Goal: Task Accomplishment & Management: Complete application form

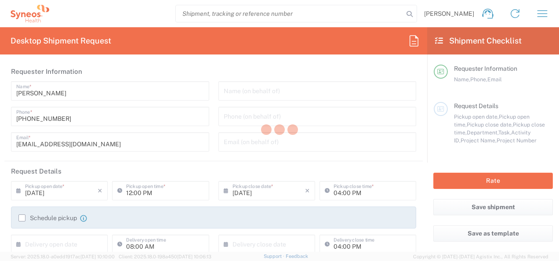
type input "3301"
type input "Syneos Health d.o.o. Beograd-Serbia"
type input "Serbia"
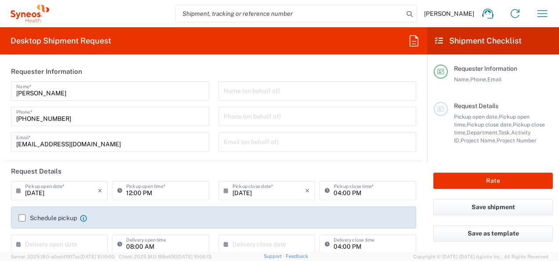
click at [528, 18] on div "Lidija Brankovic Home Shipment estimator Shipment tracking Desktop shipment req…" at bounding box center [302, 13] width 507 height 21
click at [538, 17] on icon "button" at bounding box center [543, 13] width 10 height 7
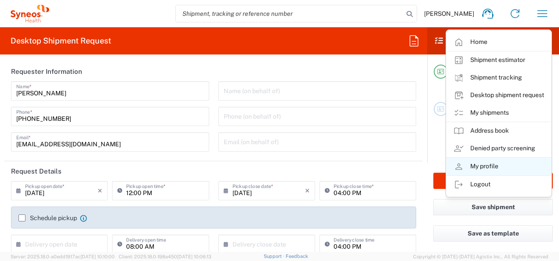
click at [501, 165] on link "My profile" at bounding box center [499, 167] width 105 height 18
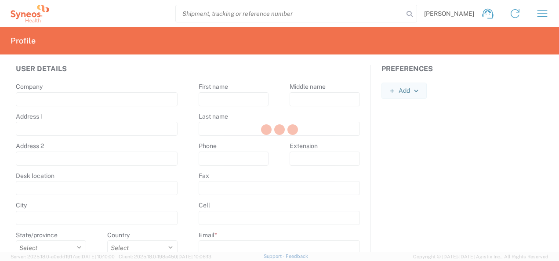
type input "Syneos Health"
type input "Starine Novaka 23"
type input "Belgrade"
select select
select select "RS"
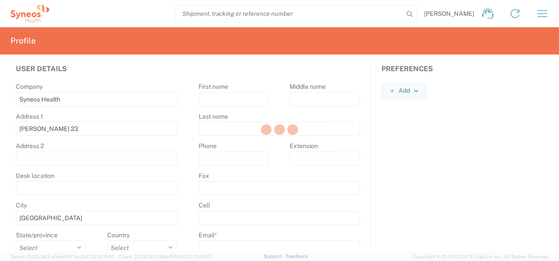
type input "11060"
select select
type input "Lidija"
type input "Brankovic"
type input "+381643020033"
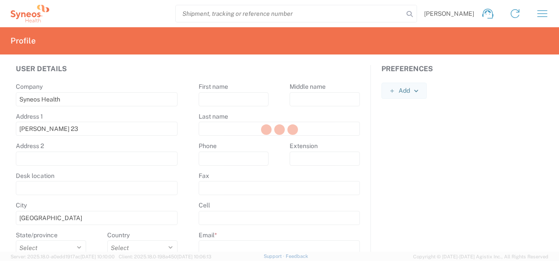
type input "lidija.brankovic@syneoshealth.com"
select select
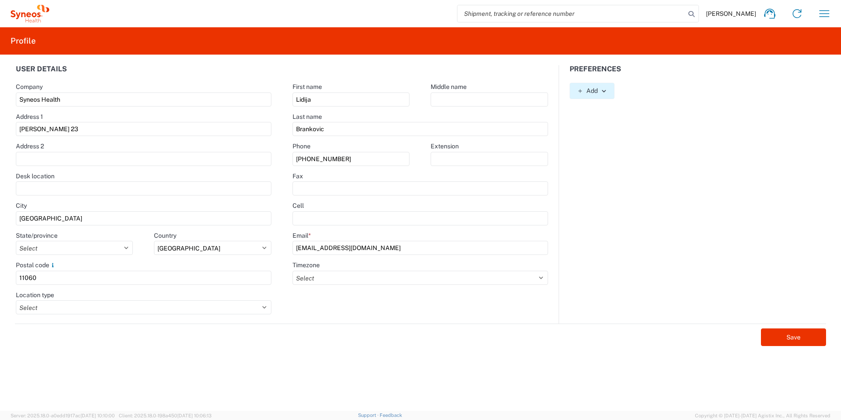
click at [559, 98] on button "Add" at bounding box center [591, 91] width 45 height 16
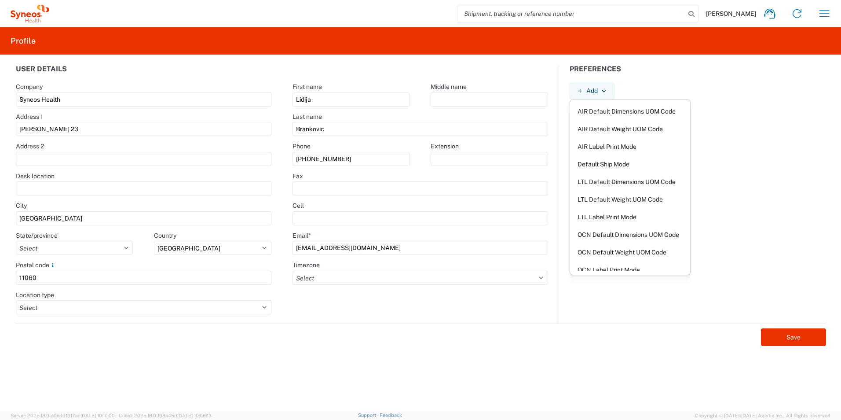
click at [559, 118] on div "Preferences Add AIR Default Dimensions UOM Code AIR Default Weight UOM Code AIR…" at bounding box center [697, 194] width 277 height 258
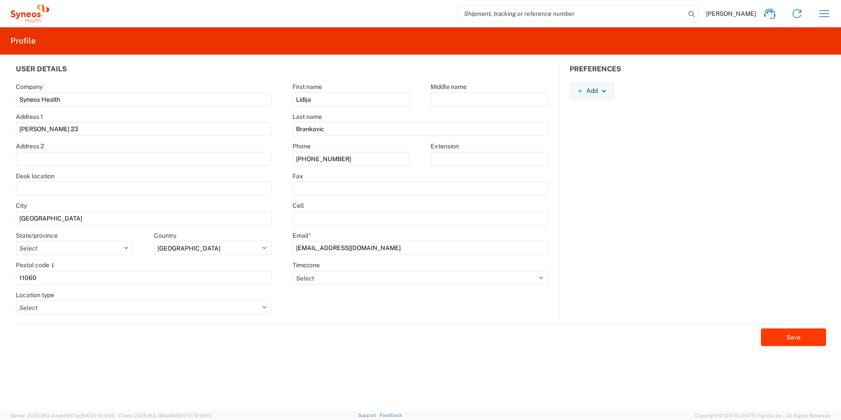
click at [559, 261] on button "Save" at bounding box center [793, 337] width 65 height 18
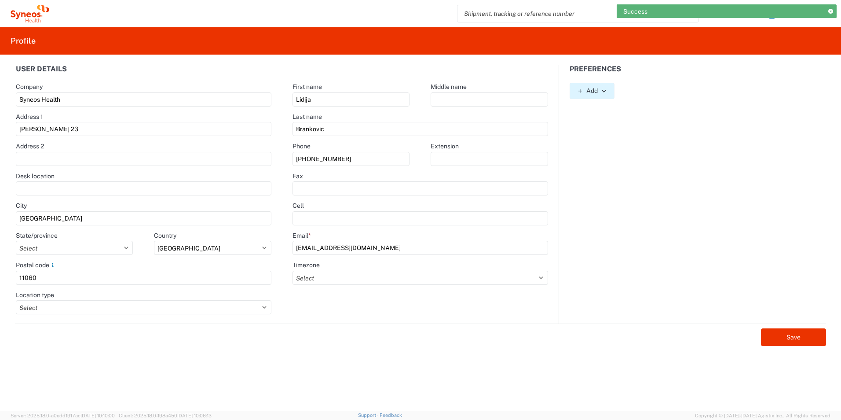
click at [559, 92] on button "Add" at bounding box center [591, 91] width 45 height 16
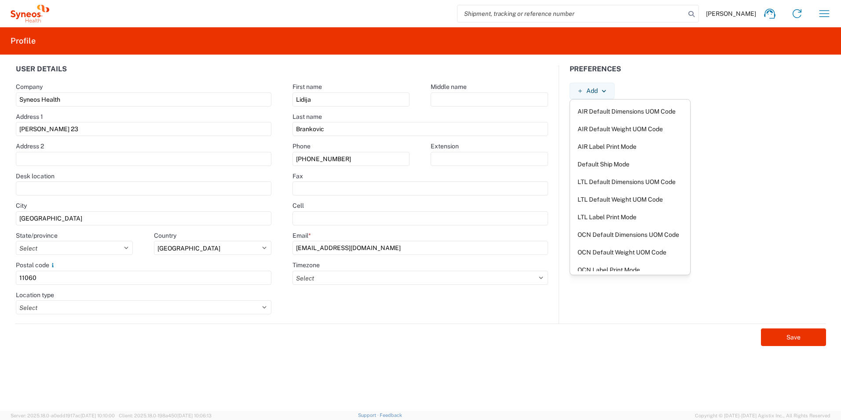
click at [559, 141] on div "Preferences Add AIR Default Dimensions UOM Code AIR Default Weight UOM Code AIR…" at bounding box center [697, 194] width 277 height 258
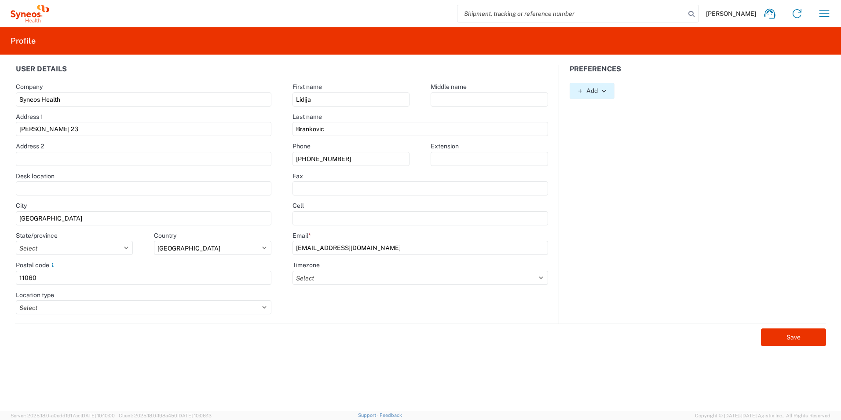
click at [559, 90] on button "Add" at bounding box center [591, 91] width 45 height 16
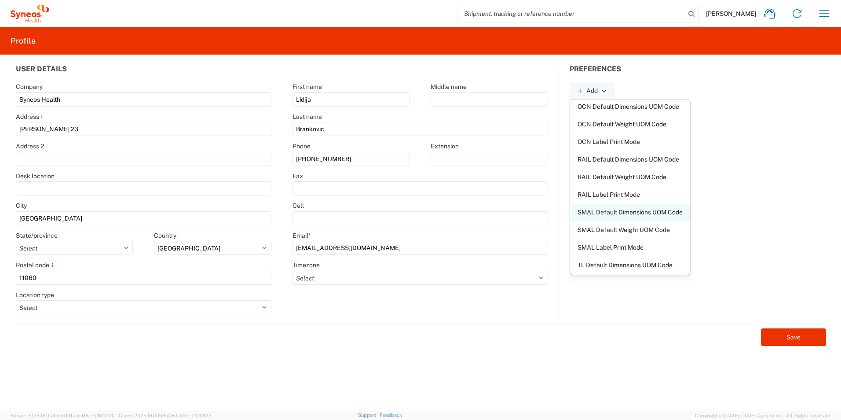
scroll to position [166, 0]
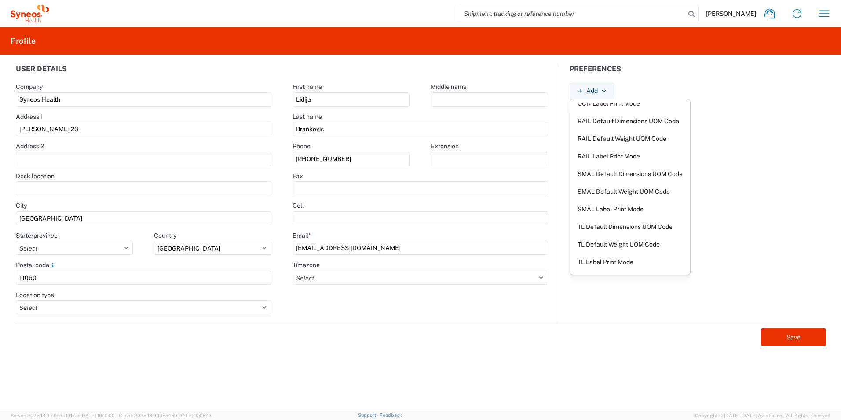
click at [559, 208] on div "Preferences Add AIR Default Dimensions UOM Code AIR Default Weight UOM Code AIR…" at bounding box center [697, 194] width 277 height 258
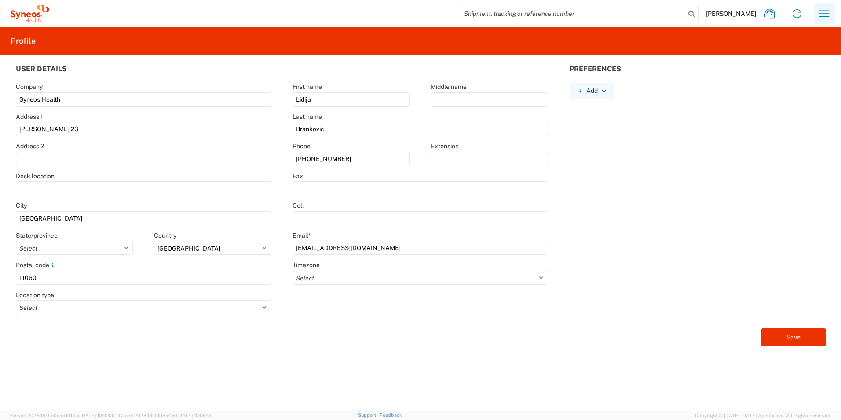
click at [559, 13] on icon "button" at bounding box center [824, 14] width 14 height 14
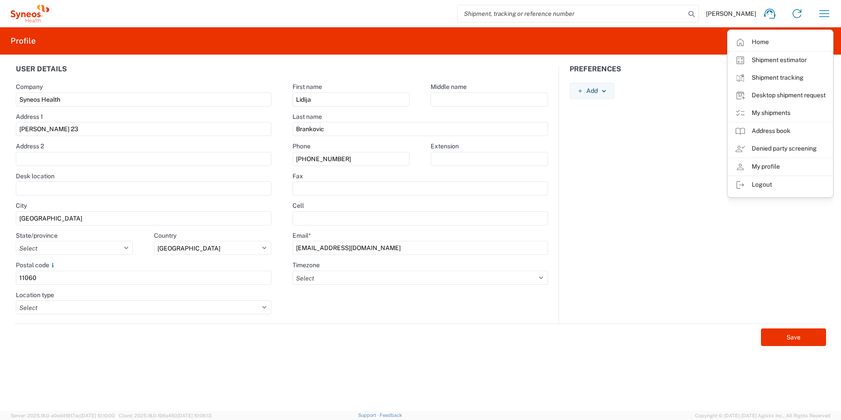
click at [559, 15] on span "Lidija Brankovic" at bounding box center [731, 14] width 50 height 8
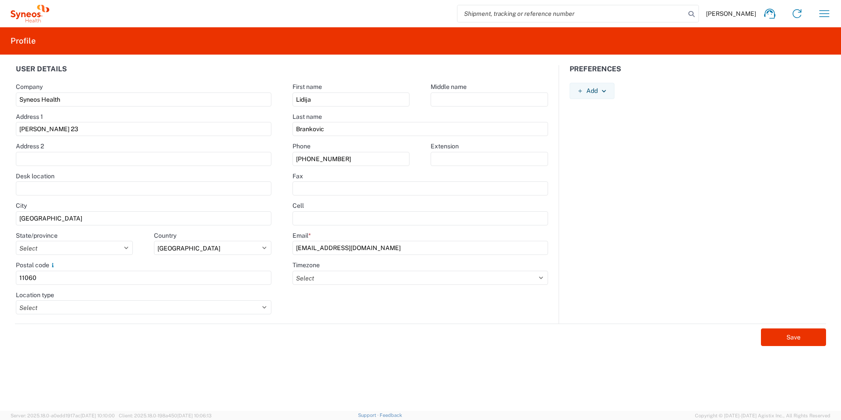
click at [559, 18] on div "Lidija Brankovic Home Shipment estimator Shipment tracking Desktop shipment req…" at bounding box center [443, 13] width 788 height 21
click at [559, 15] on button "button" at bounding box center [824, 13] width 21 height 21
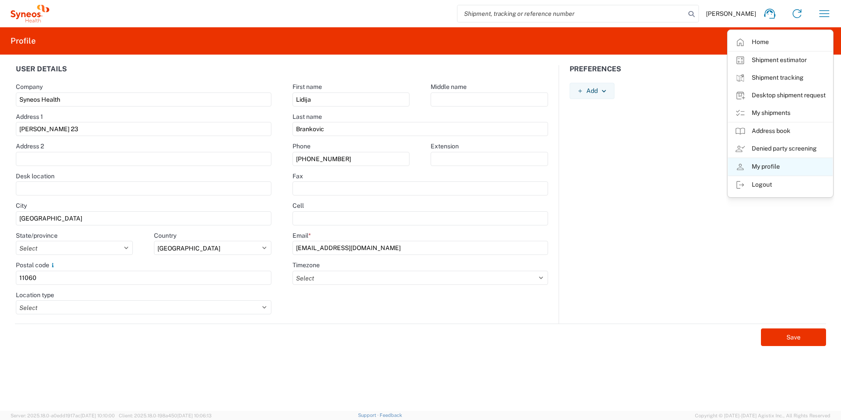
click at [559, 171] on link "My profile" at bounding box center [780, 167] width 105 height 18
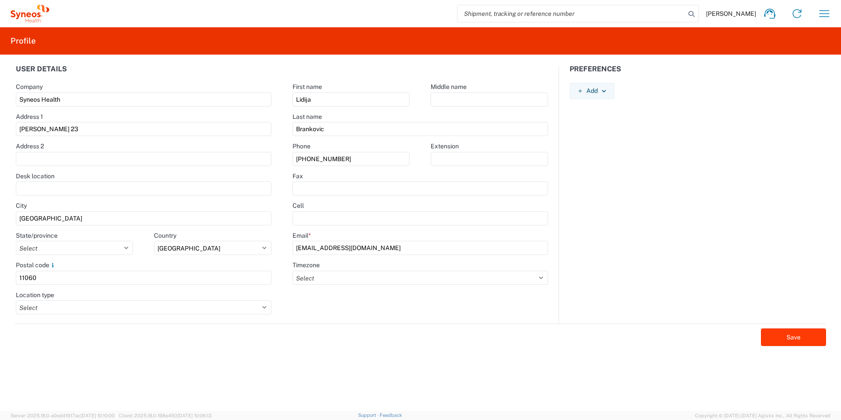
click at [559, 261] on button "Save" at bounding box center [793, 337] width 65 height 18
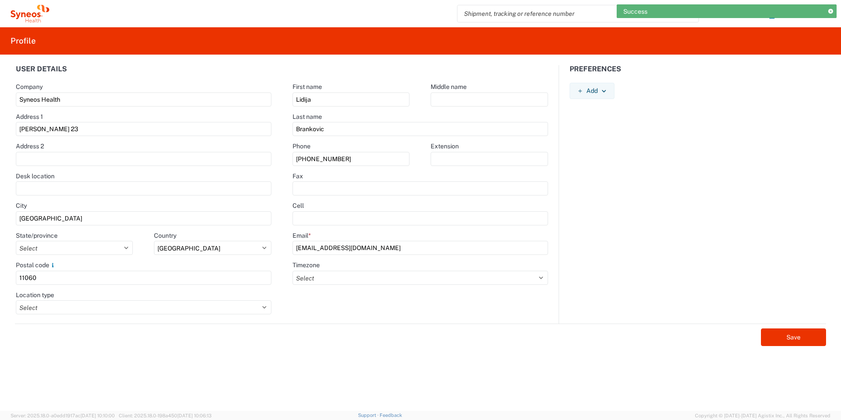
click at [559, 42] on agx-form-header "Profile" at bounding box center [420, 40] width 841 height 27
click at [559, 14] on div "Success" at bounding box center [727, 11] width 220 height 14
click at [559, 17] on div "Success" at bounding box center [727, 11] width 220 height 14
click at [559, 13] on icon at bounding box center [830, 11] width 5 height 5
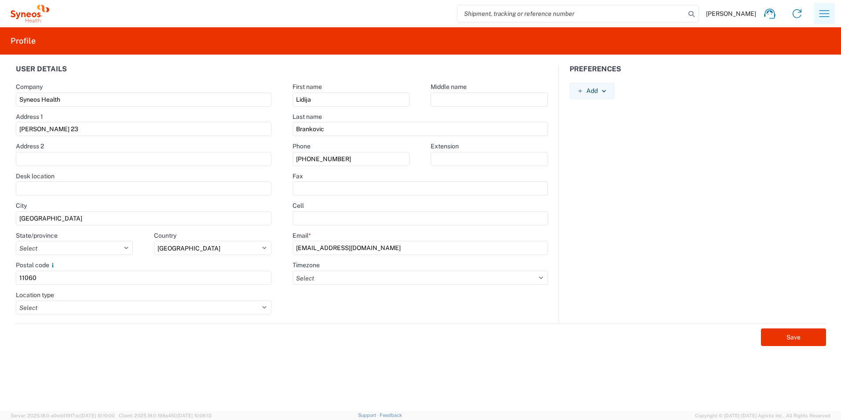
click at [559, 18] on icon "button" at bounding box center [824, 14] width 14 height 14
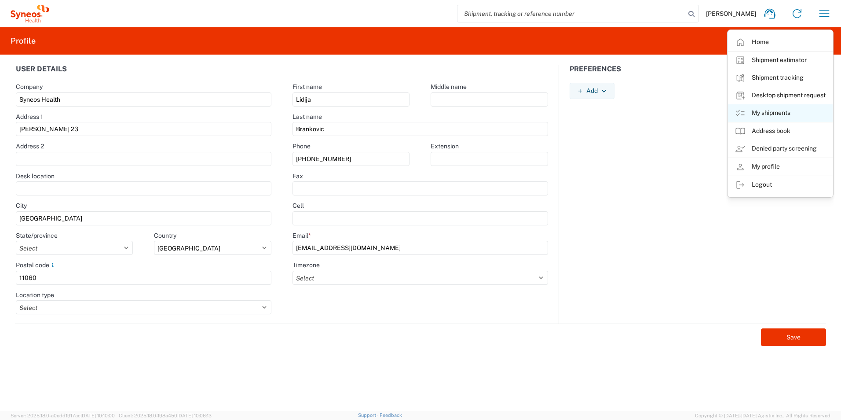
click at [559, 114] on link "My shipments" at bounding box center [780, 113] width 105 height 18
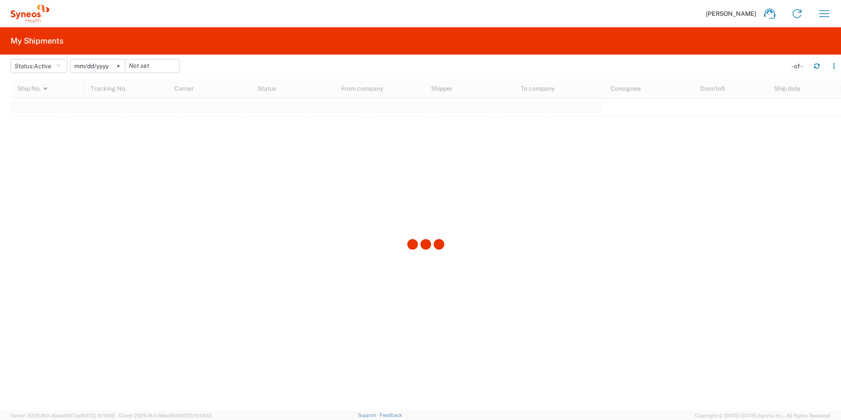
click at [559, 16] on span "Lidija Brankovic" at bounding box center [731, 14] width 50 height 8
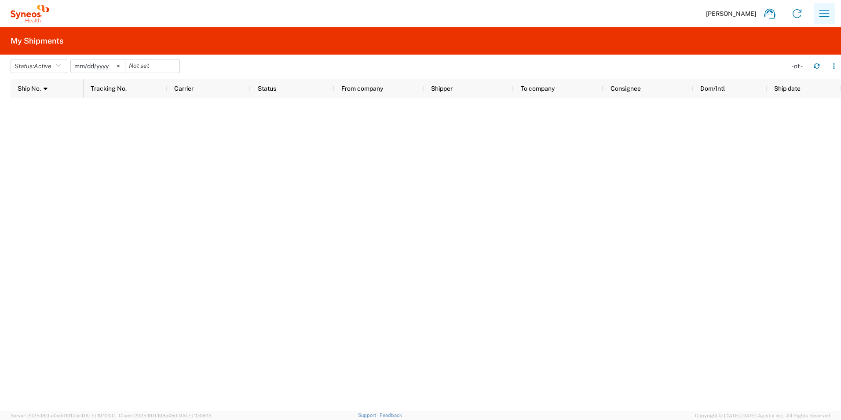
click at [559, 15] on icon "button" at bounding box center [824, 14] width 14 height 14
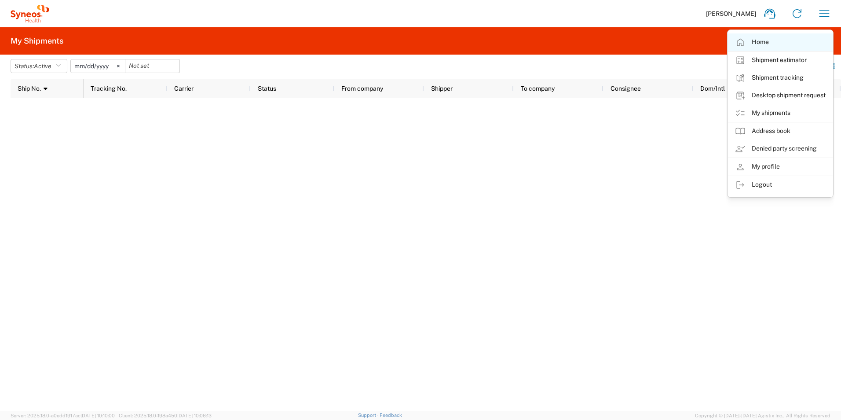
click at [559, 34] on link "Home" at bounding box center [780, 42] width 105 height 18
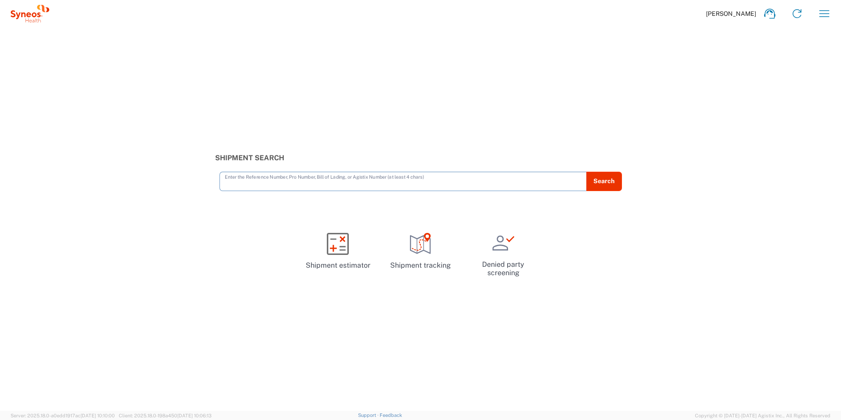
click at [326, 181] on input "text" at bounding box center [403, 180] width 357 height 15
click at [559, 15] on icon at bounding box center [770, 14] width 14 height 14
click at [559, 14] on icon "button" at bounding box center [824, 14] width 14 height 14
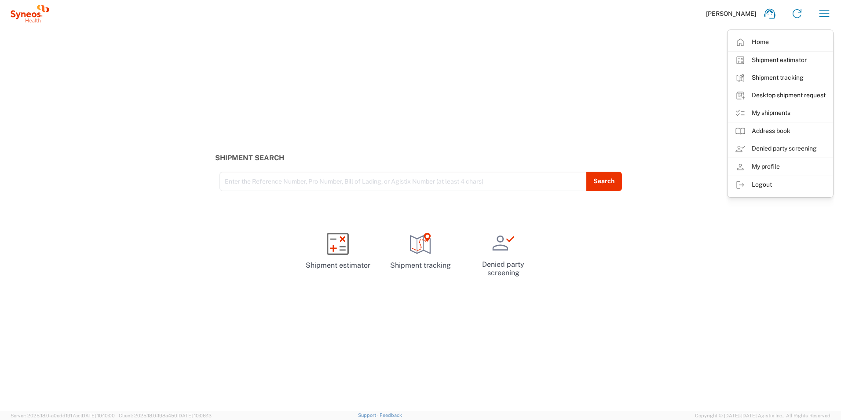
click at [405, 85] on div "Shipment Search Enter the Reference Number, Pro Number, Bill of Lading, or Agis…" at bounding box center [420, 218] width 841 height 383
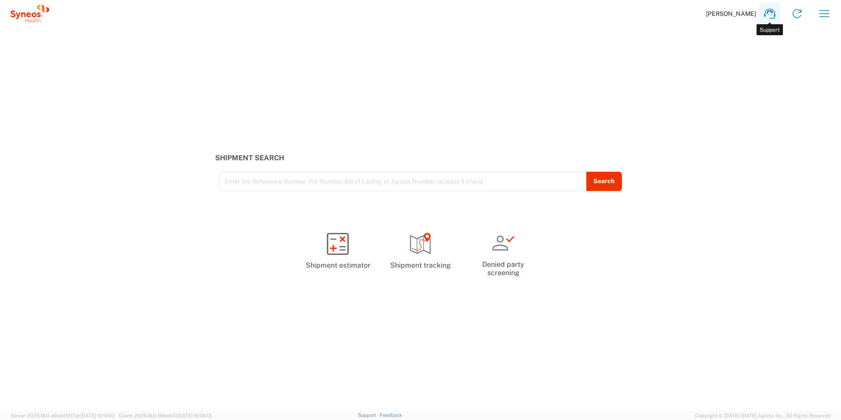
click at [559, 14] on icon at bounding box center [770, 14] width 14 height 14
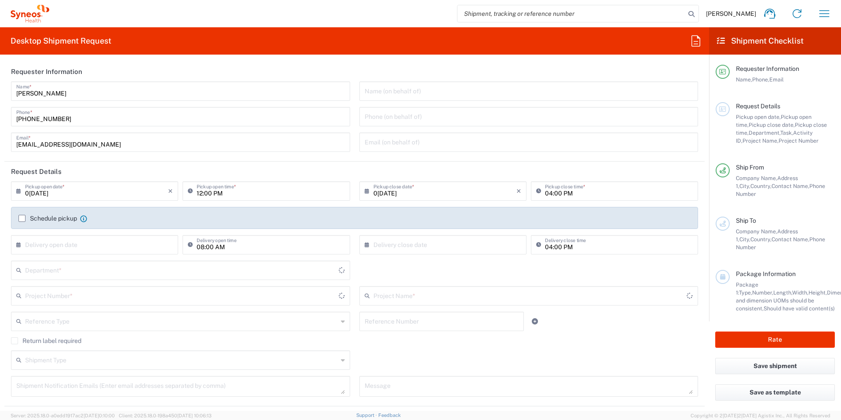
type input "3301"
type input "Serbia"
type input "Syneos Health d.o.o. Beograd-Serbia"
click at [17, 216] on div "Schedule pickup When scheduling a pickup please be sure to meet the following c…" at bounding box center [354, 221] width 681 height 14
click at [20, 217] on label "Schedule pickup" at bounding box center [47, 218] width 58 height 7
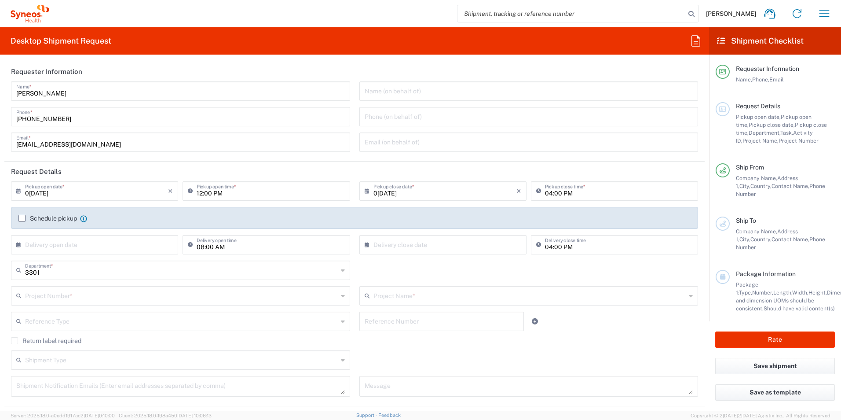
click at [22, 218] on input "Schedule pickup" at bounding box center [22, 218] width 0 height 0
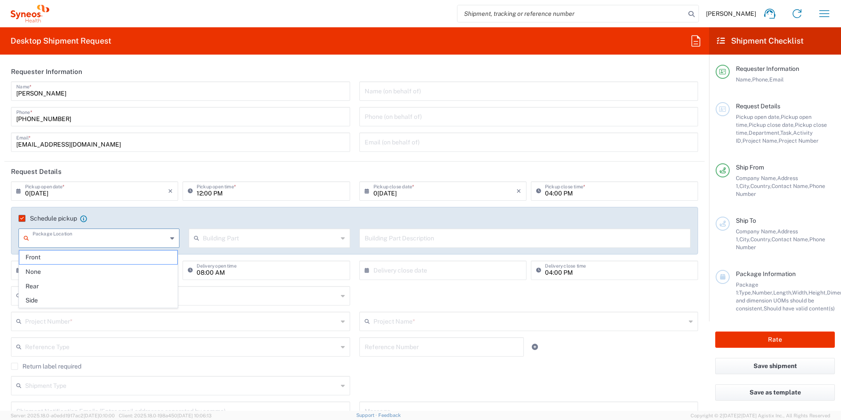
click at [124, 236] on input "text" at bounding box center [100, 237] width 135 height 15
click at [238, 238] on input "text" at bounding box center [270, 237] width 135 height 15
click at [268, 272] on span "Building" at bounding box center [267, 272] width 158 height 14
type input "Building"
click at [141, 239] on input "text" at bounding box center [100, 237] width 135 height 15
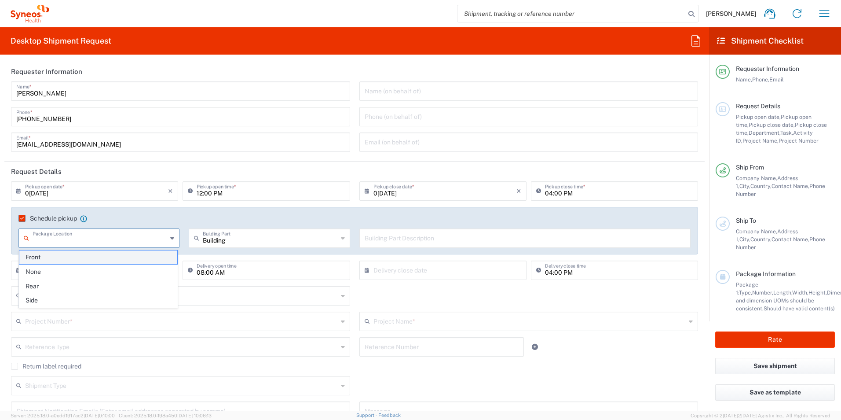
click at [136, 256] on span "Front" at bounding box center [98, 257] width 158 height 14
type input "Front"
click at [443, 245] on input "text" at bounding box center [525, 237] width 321 height 15
type input "9th floor reception"
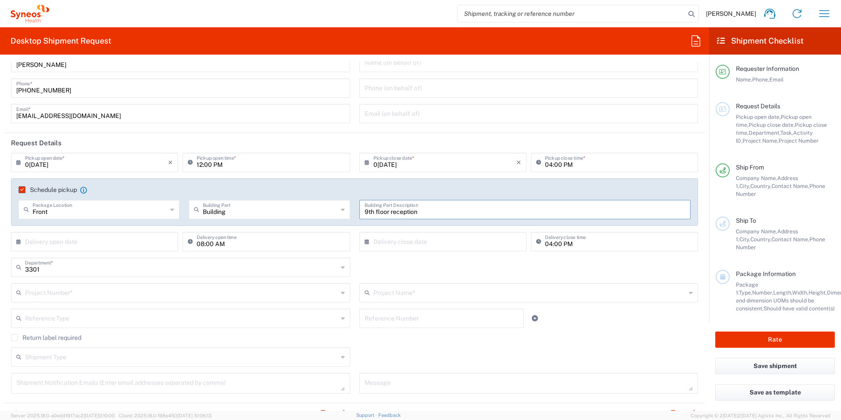
scroll to position [44, 0]
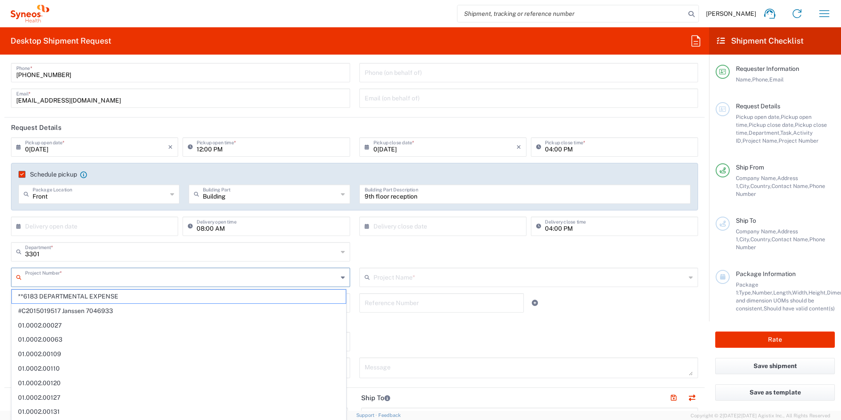
click at [128, 281] on input "text" at bounding box center [181, 276] width 313 height 15
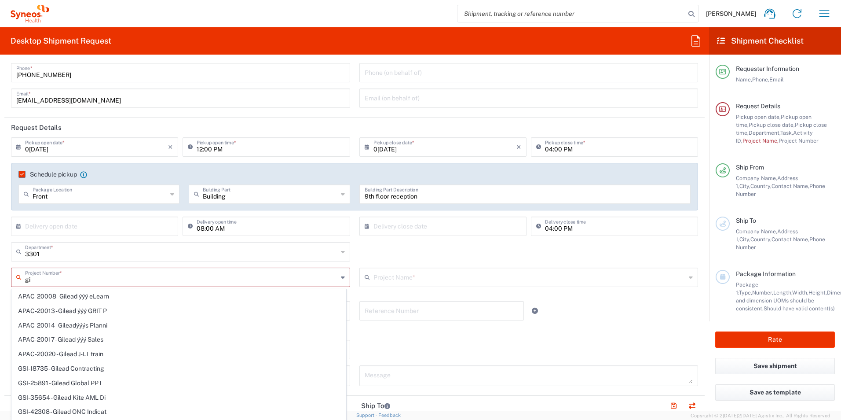
type input "g"
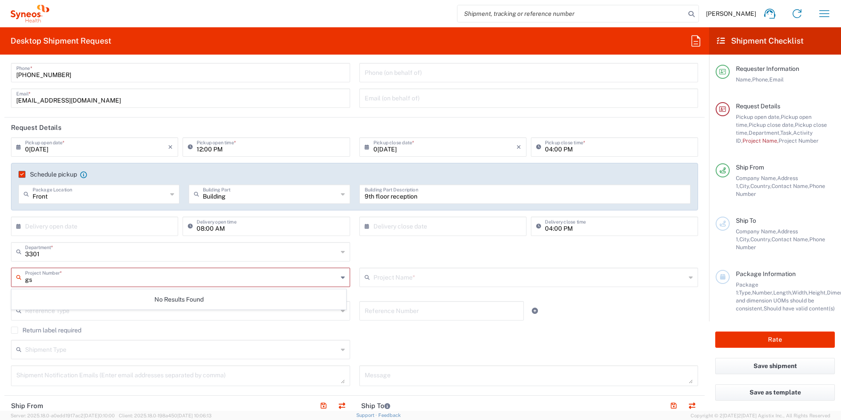
type input "g"
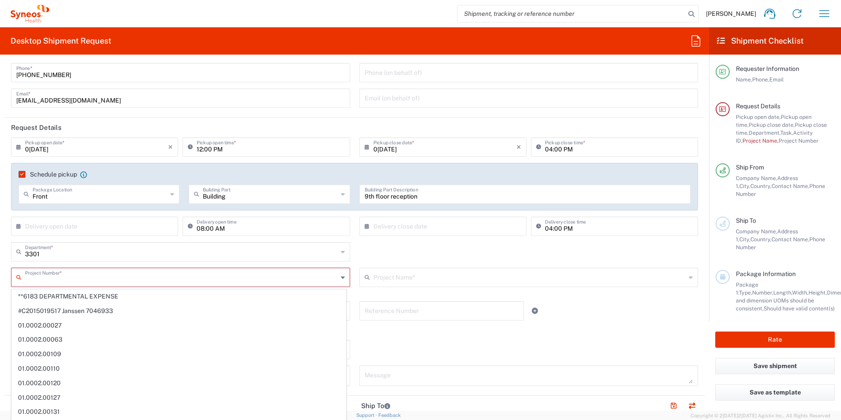
click at [614, 310] on div "Reference Type Account Type Activity ID Airline Appointment Number ASN Batch Re…" at bounding box center [355, 314] width 696 height 26
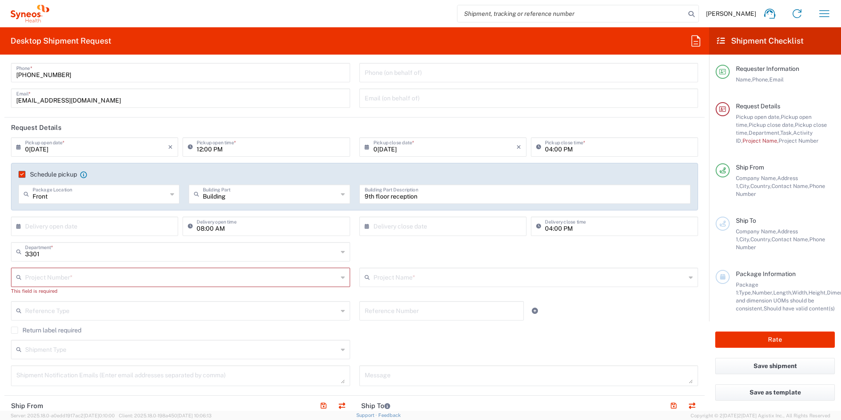
click at [386, 277] on input "text" at bounding box center [529, 276] width 313 height 15
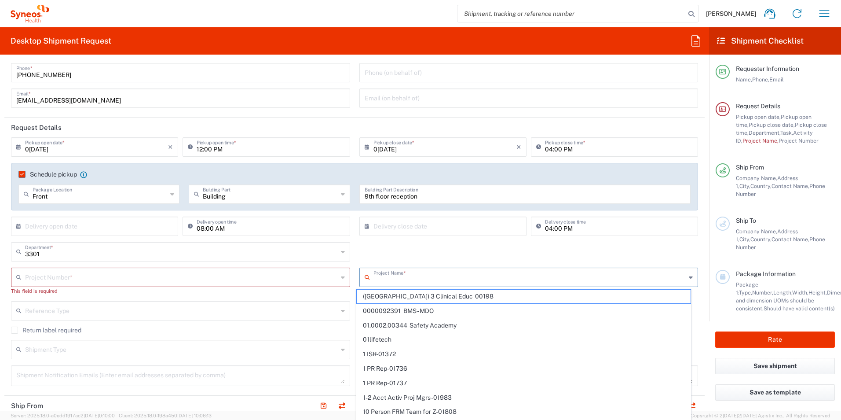
click at [97, 277] on input "text" at bounding box center [181, 276] width 313 height 15
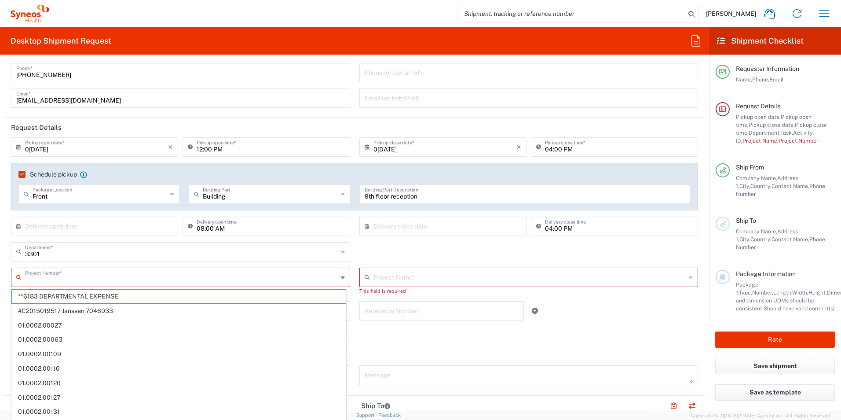
paste input "7064472"
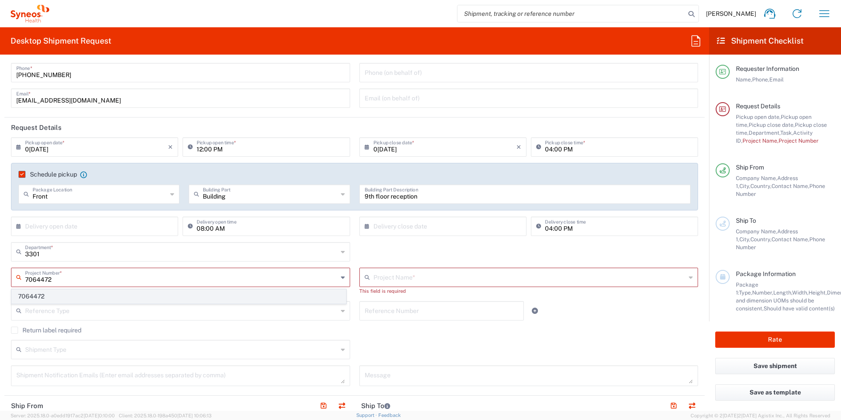
type input "7064472"
click at [161, 297] on span "7064472" at bounding box center [179, 296] width 334 height 14
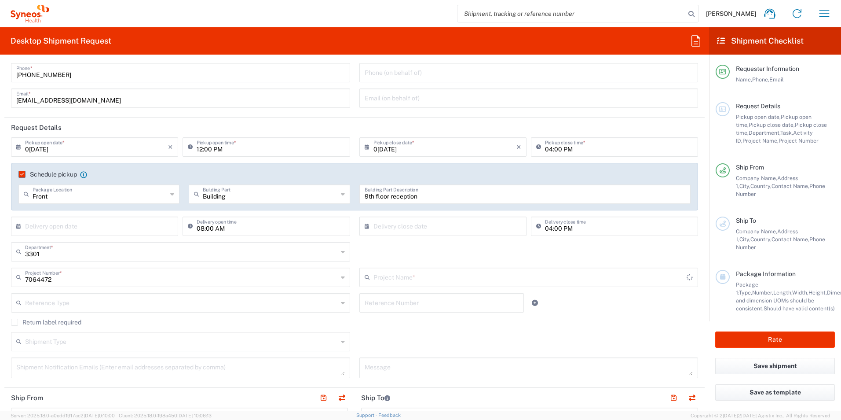
type input "Gilead 7064472"
click at [78, 283] on input "text" at bounding box center [181, 276] width 313 height 15
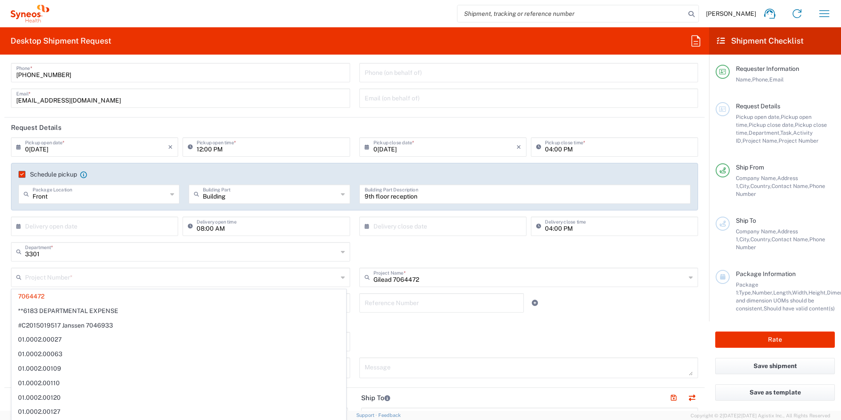
click at [421, 346] on div "Shipment Type Batch Regular" at bounding box center [355, 345] width 696 height 26
type input "7064472"
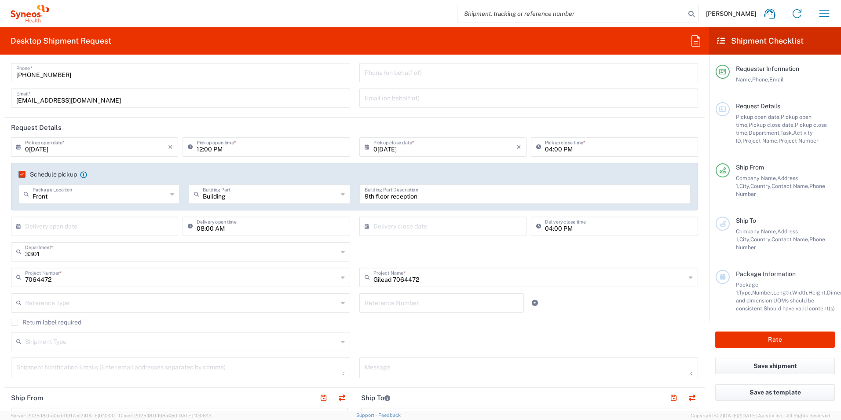
click at [417, 328] on div "Return label required" at bounding box center [354, 324] width 687 height 13
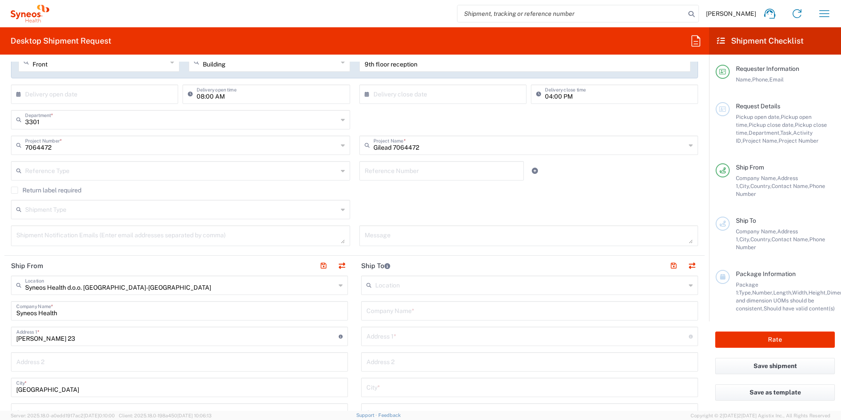
scroll to position [220, 0]
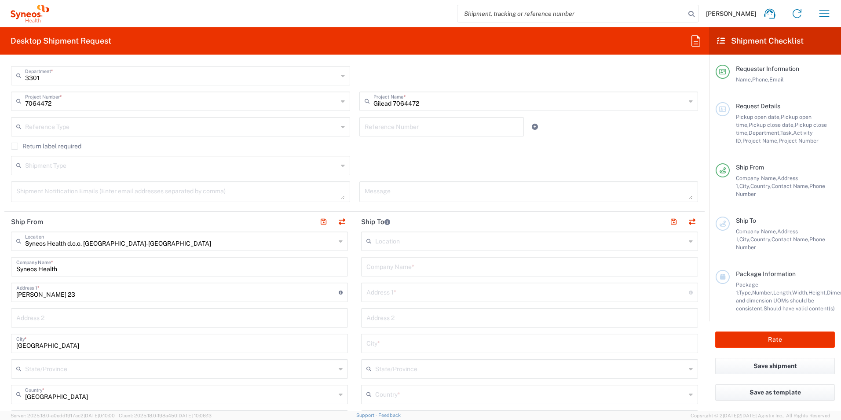
click at [478, 243] on input "text" at bounding box center [530, 240] width 310 height 15
type input "U"
type input "K"
type input "u"
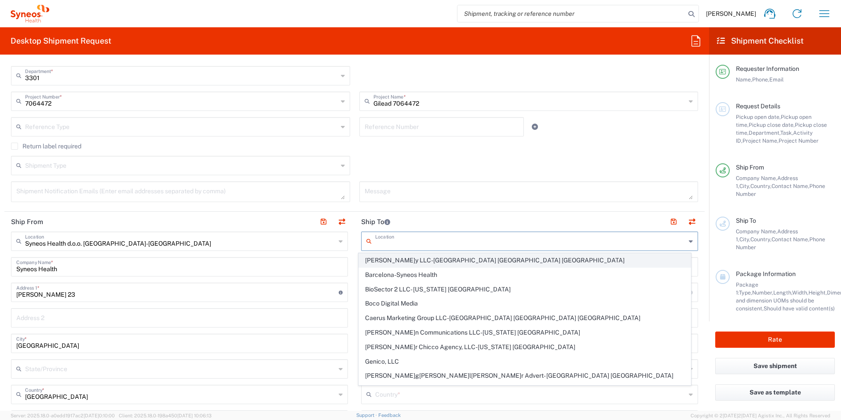
paste input "Univerzitetski klinički centar Srbije"
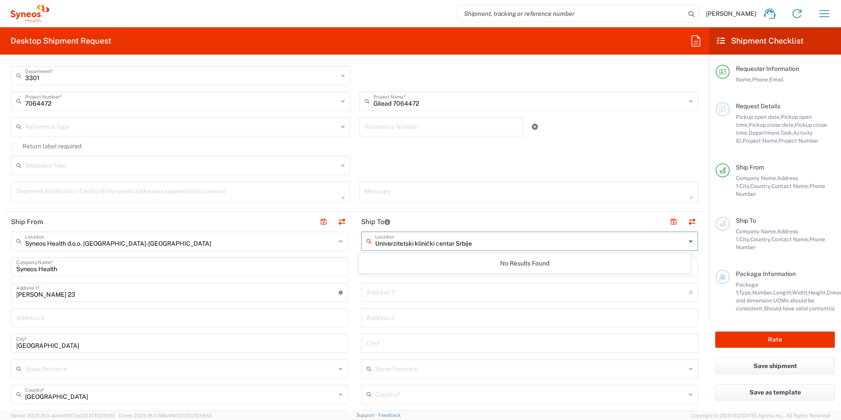
type input "Univerzitetski klinički centar Srbije"
click at [481, 285] on input "text" at bounding box center [527, 291] width 322 height 15
click at [434, 244] on input "text" at bounding box center [530, 240] width 310 height 15
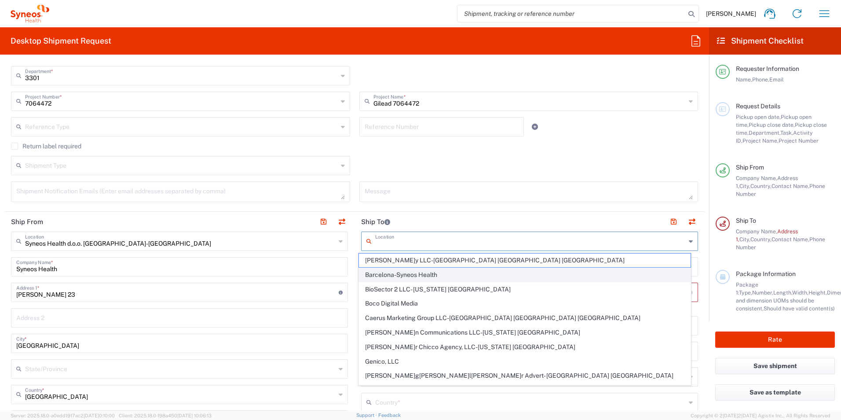
paste input "Univerzitetski klinički centar Srbije"
click at [492, 241] on input "Univerzitetski klinički centar Srbije" at bounding box center [530, 240] width 310 height 15
type input "Univerzitetski klinički centar Srbije"
click at [697, 285] on main "Univerzitetski klinički centar Srbije Location Addison Whitney LLC-Morrisvile N…" at bounding box center [529, 419] width 350 height 377
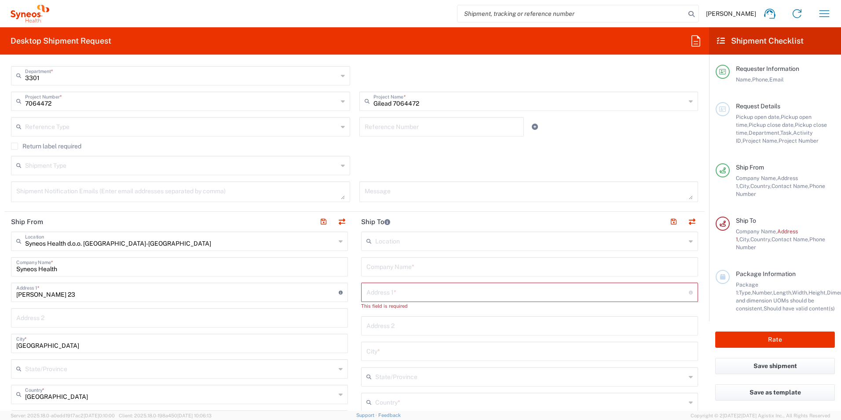
click at [490, 240] on input "text" at bounding box center [530, 240] width 310 height 15
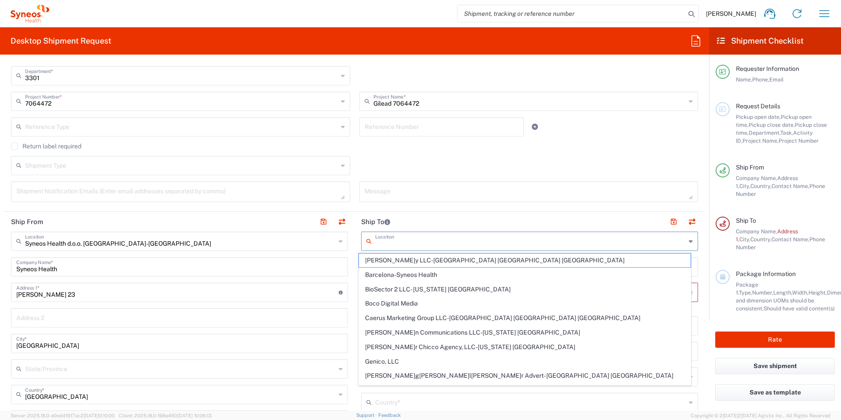
click at [694, 289] on main "Location Addison Whitney LLC-Morrisvile NC US Barcelona-Syneos Health BioSector…" at bounding box center [529, 419] width 350 height 377
click at [412, 243] on input "text" at bounding box center [530, 240] width 310 height 15
click at [699, 284] on form "Requester Information Lidija Brankovic Name * +381643020033 Phone * lidija.bran…" at bounding box center [354, 236] width 709 height 349
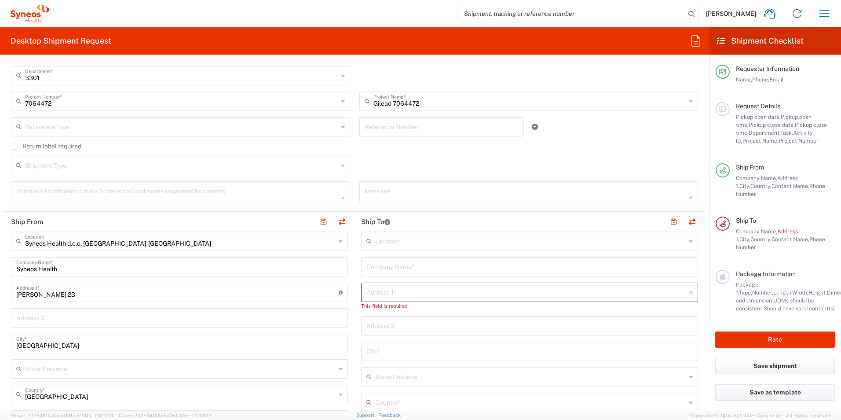
click at [397, 241] on input "text" at bounding box center [530, 240] width 310 height 15
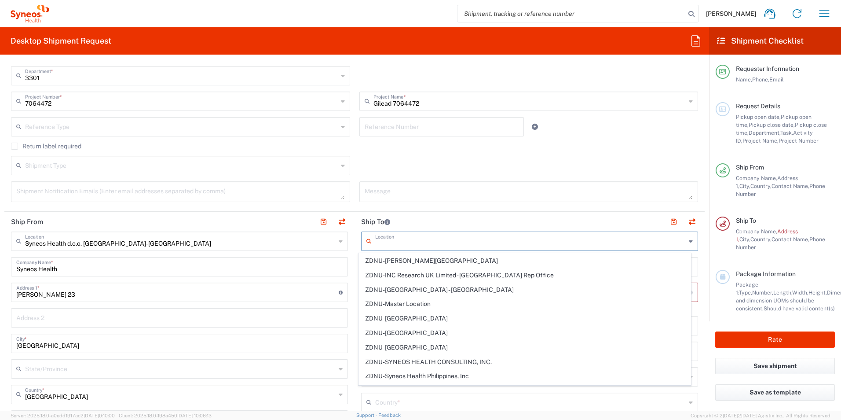
scroll to position [1931, 0]
click at [701, 203] on form "Requester Information Lidija Brankovic Name * +381643020033 Phone * lidija.bran…" at bounding box center [354, 236] width 709 height 349
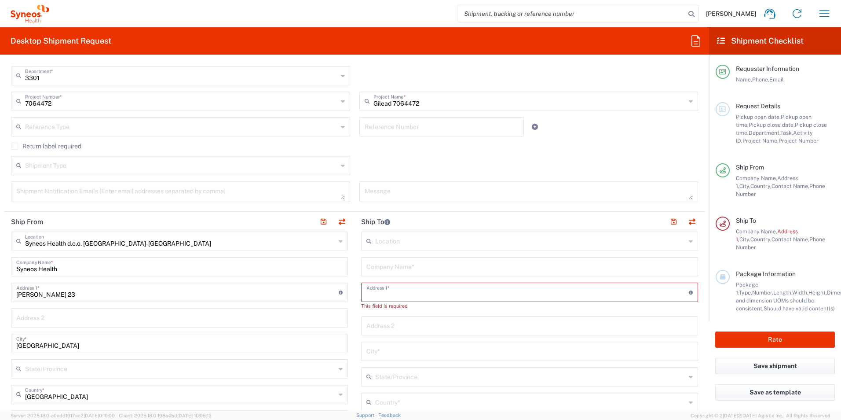
click at [459, 291] on input "text" at bounding box center [527, 291] width 322 height 15
type input "Pasterova 2"
click at [451, 344] on input "text" at bounding box center [529, 342] width 326 height 15
type input "Belgrade"
click at [441, 262] on input "text" at bounding box center [529, 265] width 326 height 15
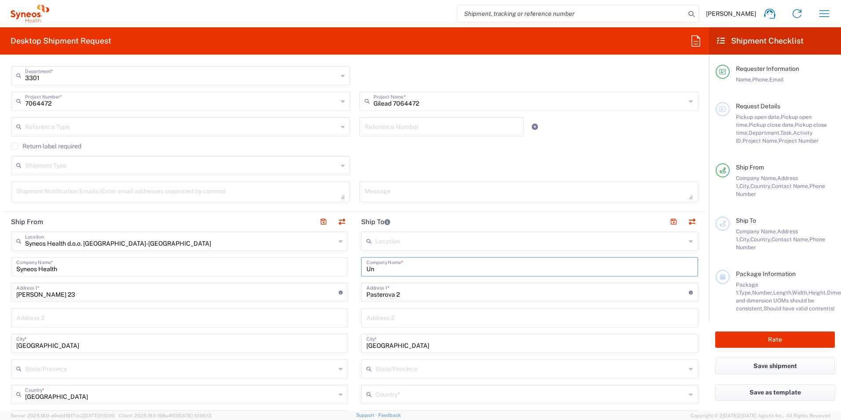
type input "U"
type input "k"
paste input "Univerzitetski klinički centar Srbije"
type input "Univerzitetski klinički centar Srbije"
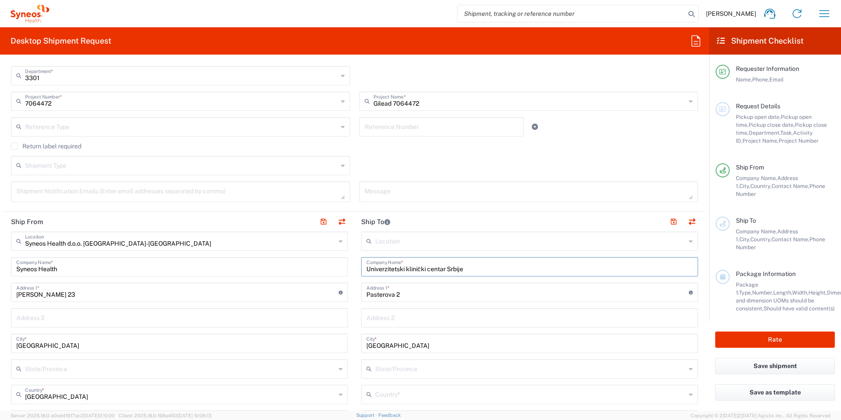
click at [525, 321] on input "text" at bounding box center [529, 316] width 326 height 15
click at [456, 349] on input "Belgrade" at bounding box center [529, 342] width 326 height 15
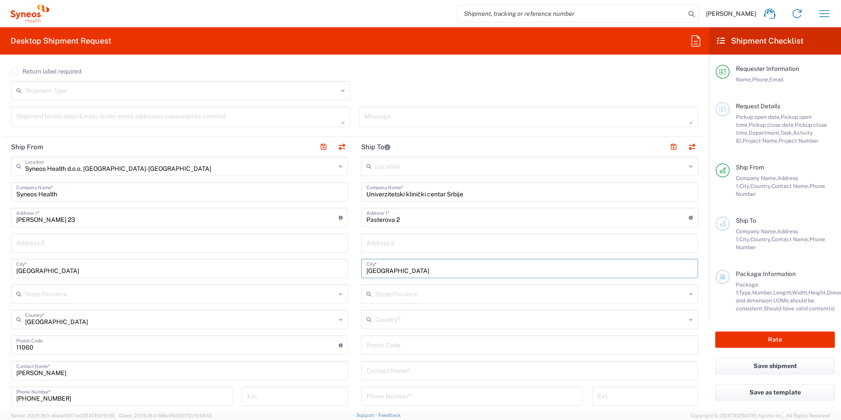
scroll to position [308, 0]
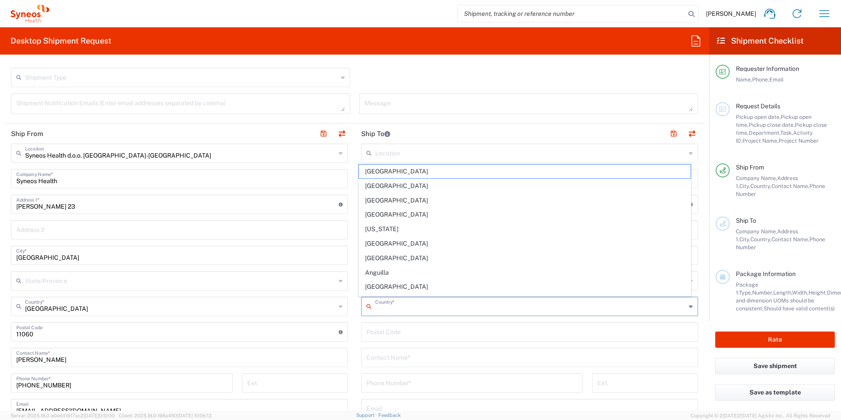
click at [444, 307] on input "text" at bounding box center [530, 305] width 310 height 15
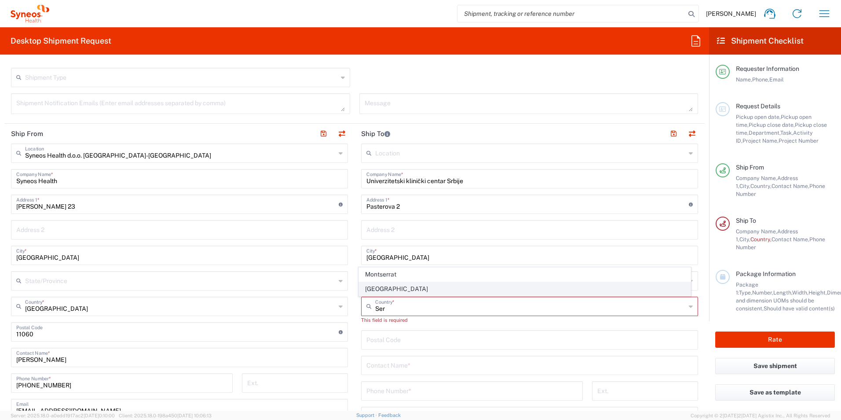
click at [411, 289] on span "Serbia" at bounding box center [525, 289] width 332 height 14
type input "Serbia"
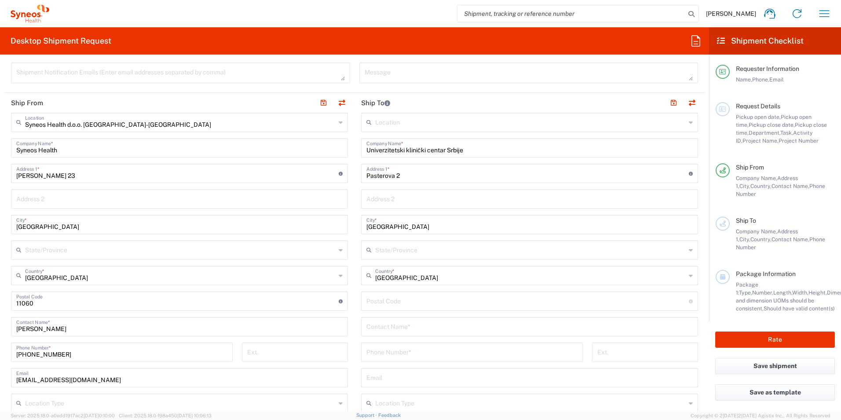
scroll to position [352, 0]
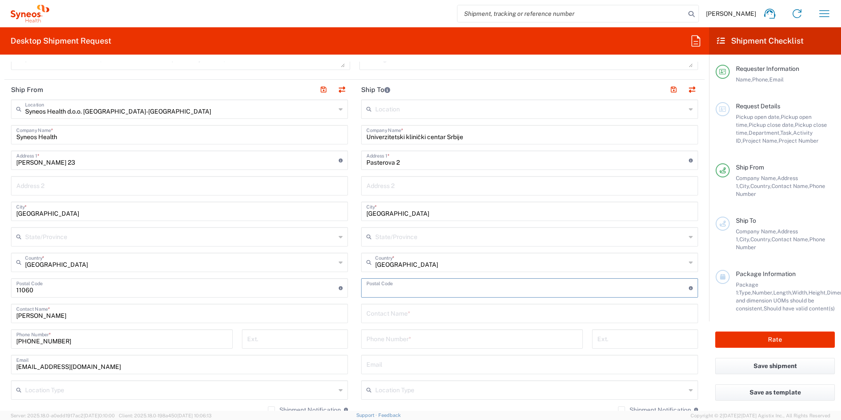
click at [436, 292] on input "undefined" at bounding box center [527, 286] width 322 height 15
type input "11000"
click at [700, 291] on form "Requester Information Lidija Brankovic Name * +381643020033 Phone * lidija.bran…" at bounding box center [354, 236] width 709 height 349
click at [420, 308] on input "text" at bounding box center [529, 312] width 326 height 15
type input "Jasna Pavlovic"
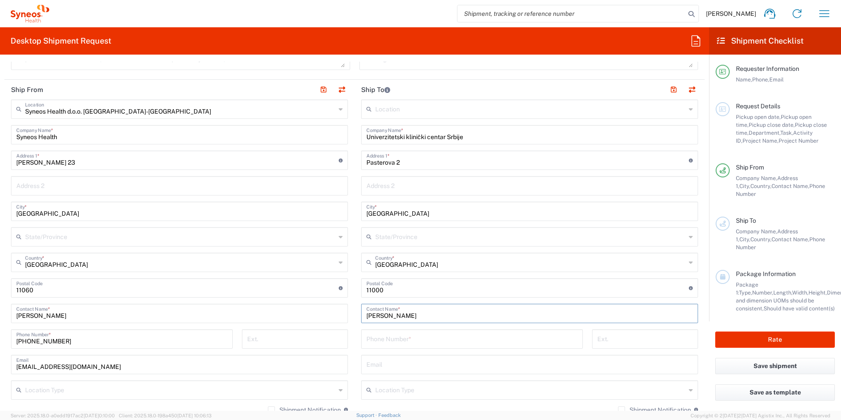
click at [438, 350] on div "Phone Number *" at bounding box center [472, 342] width 231 height 26
click at [438, 341] on input "tel" at bounding box center [471, 337] width 211 height 15
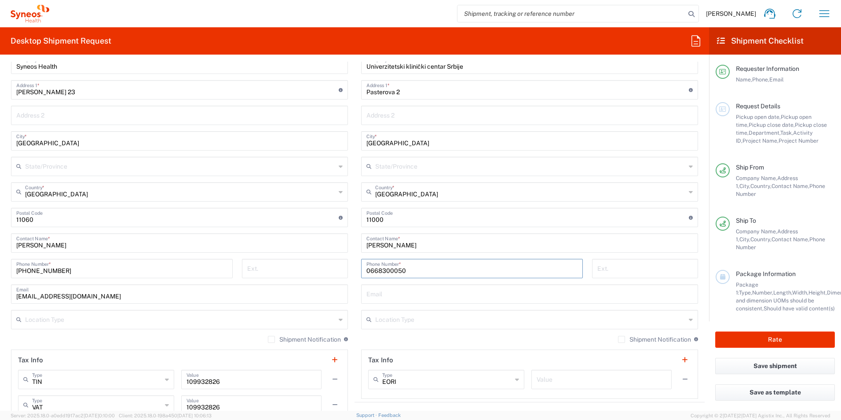
scroll to position [440, 0]
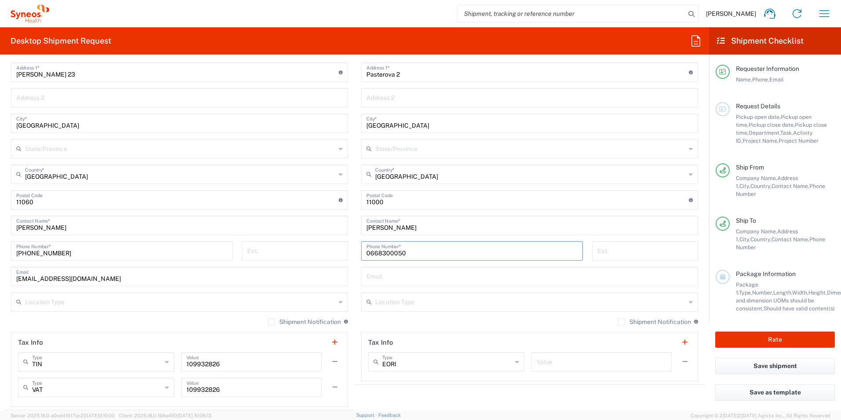
type input "0668300050"
click at [416, 277] on input "text" at bounding box center [529, 275] width 326 height 15
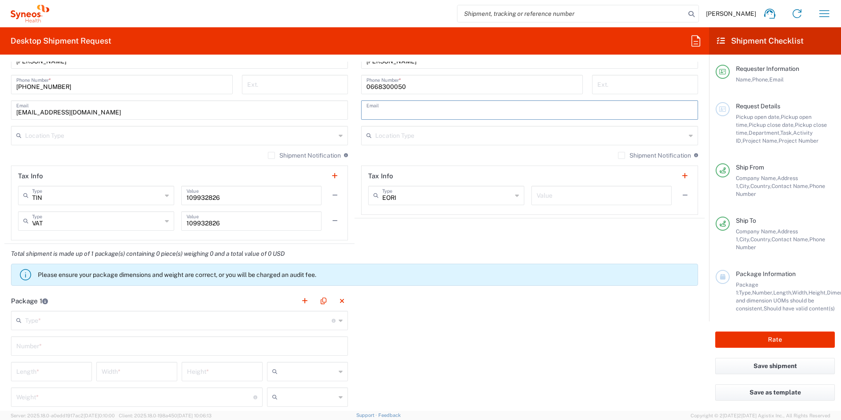
scroll to position [616, 0]
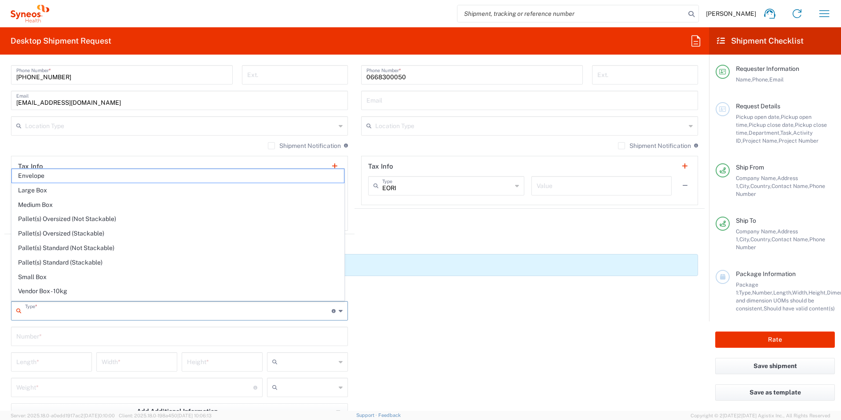
click at [50, 310] on input "text" at bounding box center [178, 309] width 307 height 15
click at [56, 178] on span "Envelope" at bounding box center [178, 176] width 332 height 14
type input "Envelope"
type input "1"
type input "9.5"
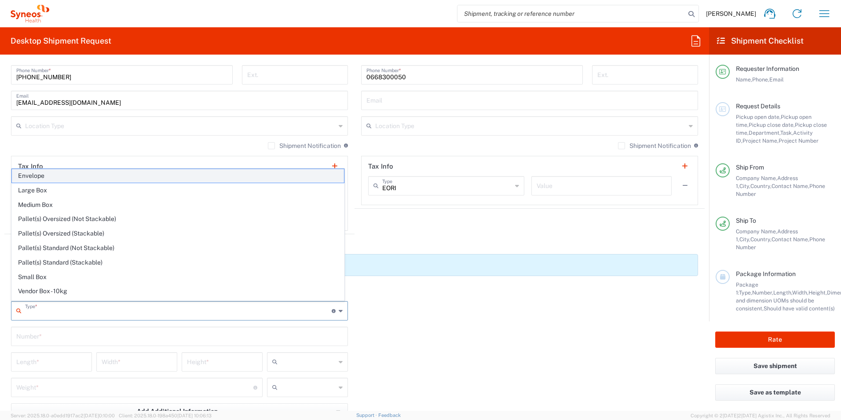
type input "12.5"
type input "0.25"
type input "in"
type input "0.45"
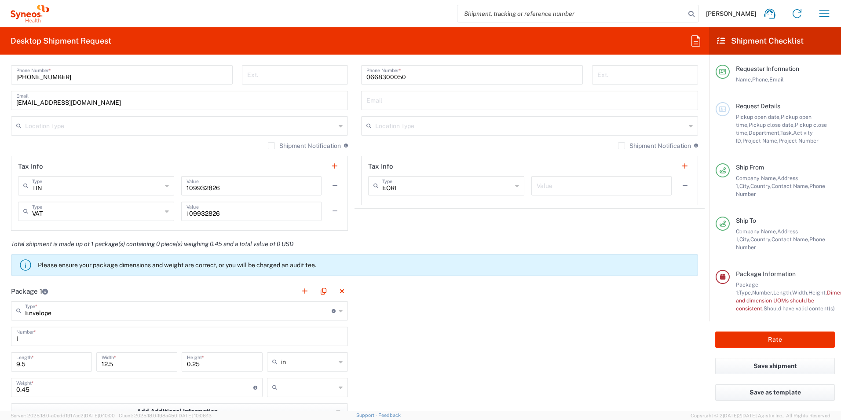
scroll to position [660, 0]
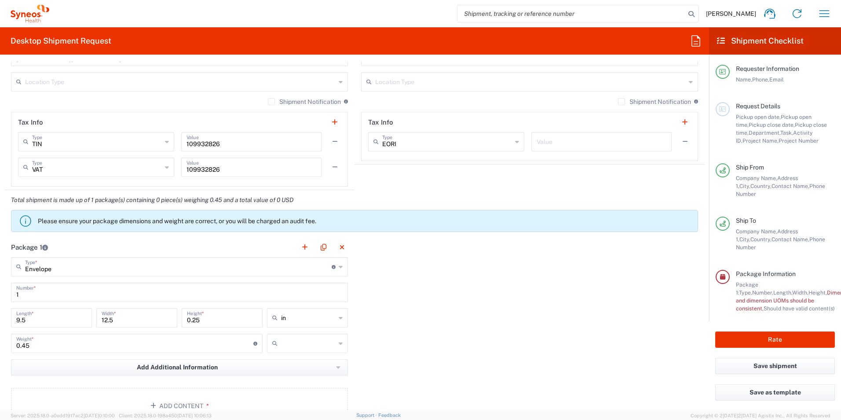
click at [339, 317] on icon at bounding box center [341, 317] width 4 height 14
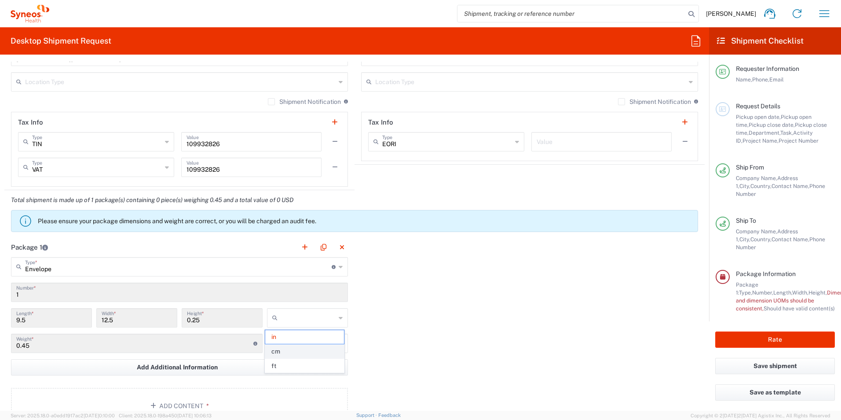
click at [307, 352] on span "cm" at bounding box center [304, 351] width 78 height 14
type input "24.13"
type input "31.75"
type input "0.64"
type input "cm"
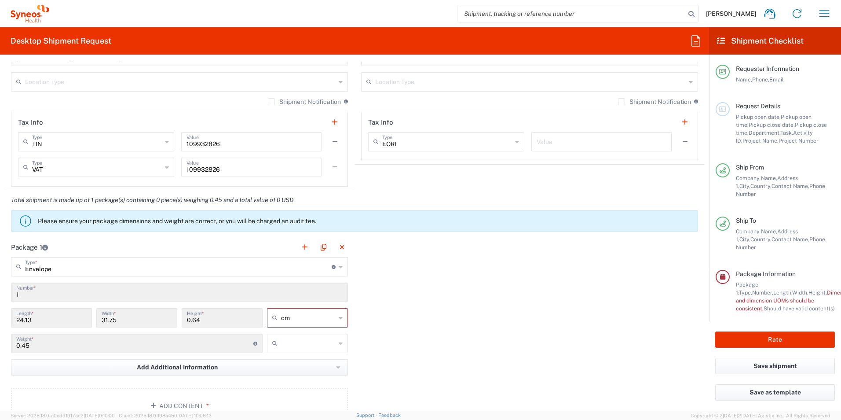
scroll to position [704, 0]
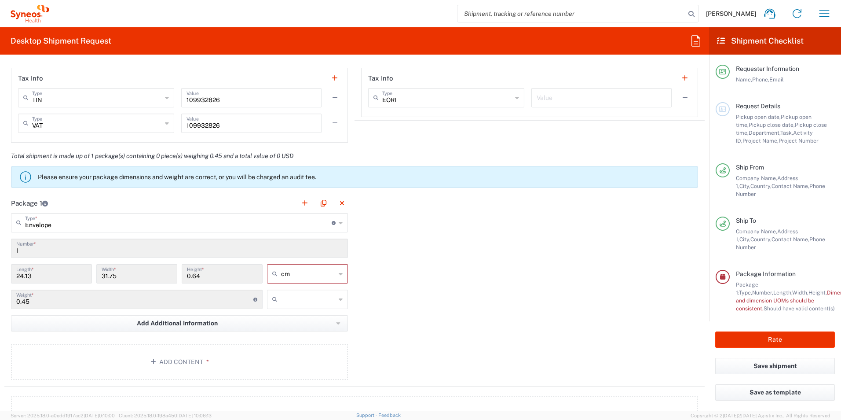
click at [339, 302] on icon at bounding box center [341, 299] width 4 height 14
click at [307, 318] on span "kgs" at bounding box center [304, 318] width 78 height 14
type input "kgs"
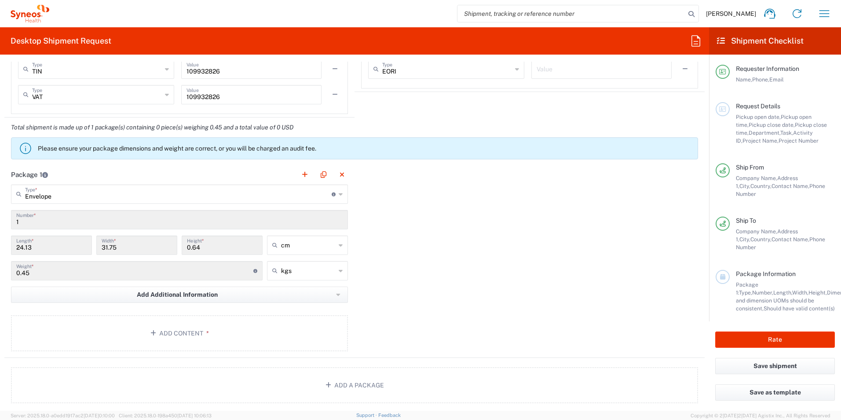
scroll to position [748, 0]
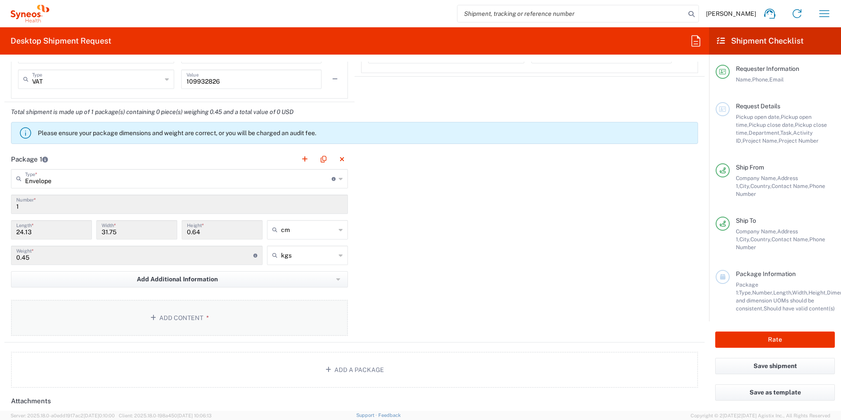
click at [181, 316] on button "Add Content *" at bounding box center [179, 317] width 337 height 36
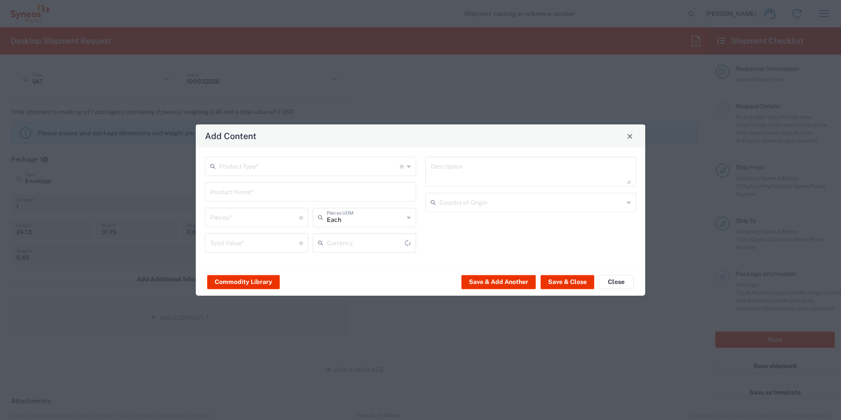
type input "US Dollar"
click at [323, 170] on input "text" at bounding box center [309, 165] width 181 height 15
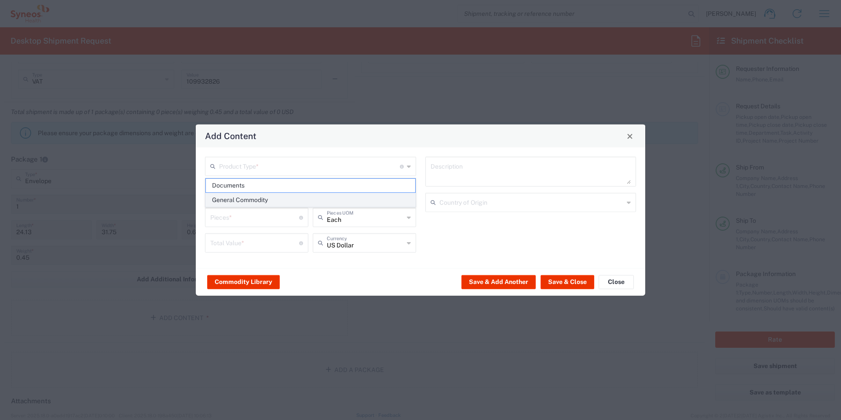
click at [333, 193] on span "General Commodity" at bounding box center [310, 200] width 209 height 14
type input "General Commodity"
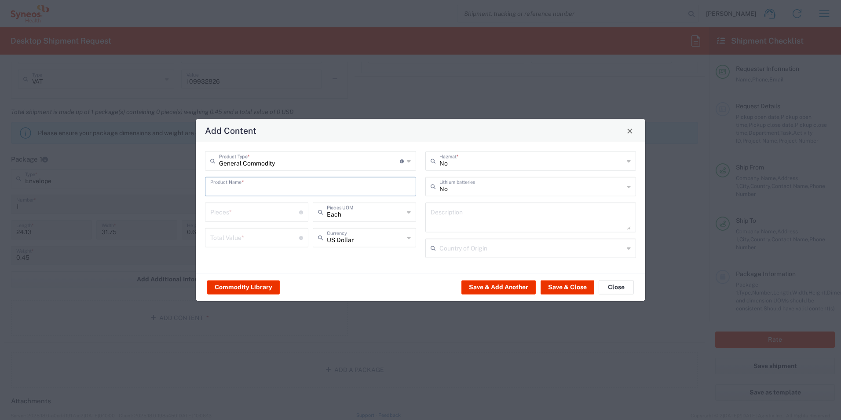
click at [361, 192] on input "text" at bounding box center [310, 185] width 201 height 15
click at [628, 131] on span "Close" at bounding box center [630, 131] width 6 height 6
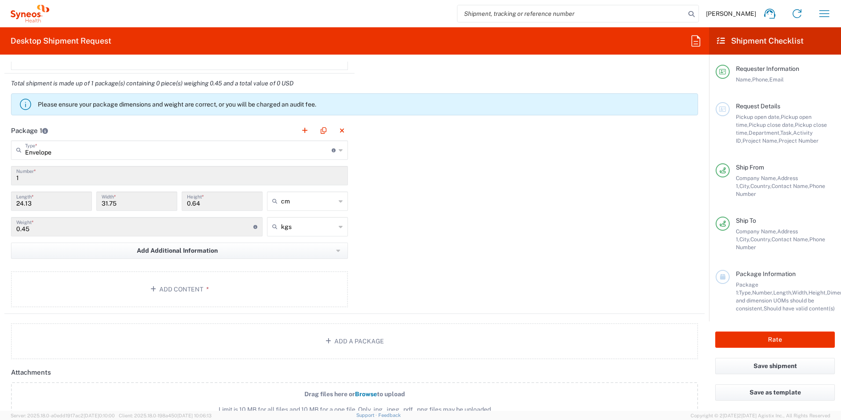
scroll to position [792, 0]
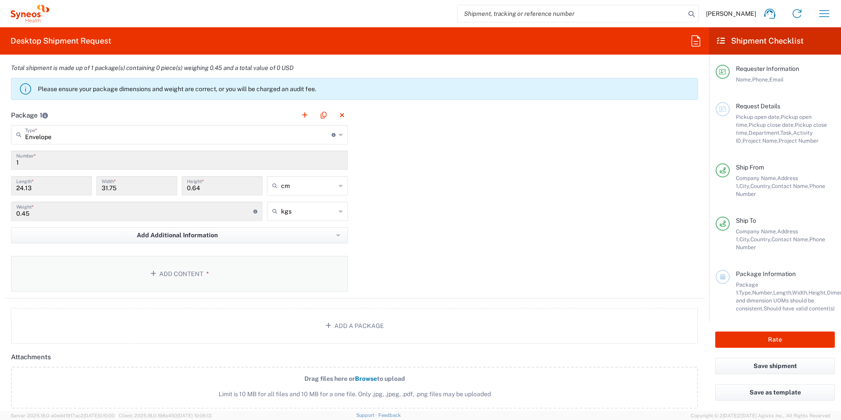
click at [198, 282] on button "Add Content *" at bounding box center [179, 274] width 337 height 36
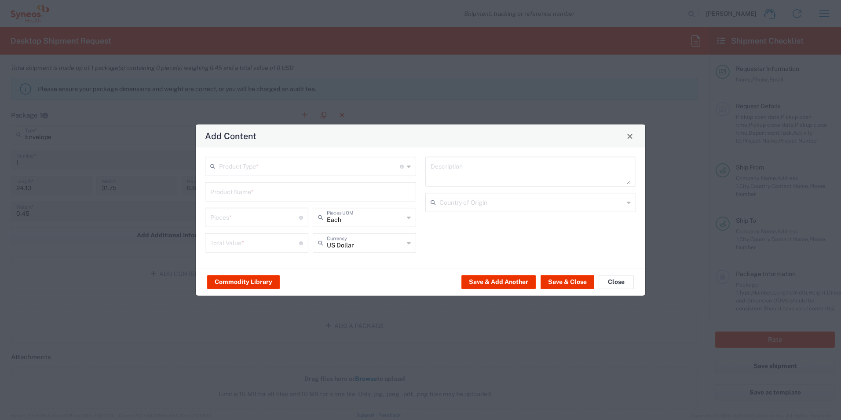
click at [412, 220] on div "Each Pieces UOM" at bounding box center [364, 217] width 103 height 19
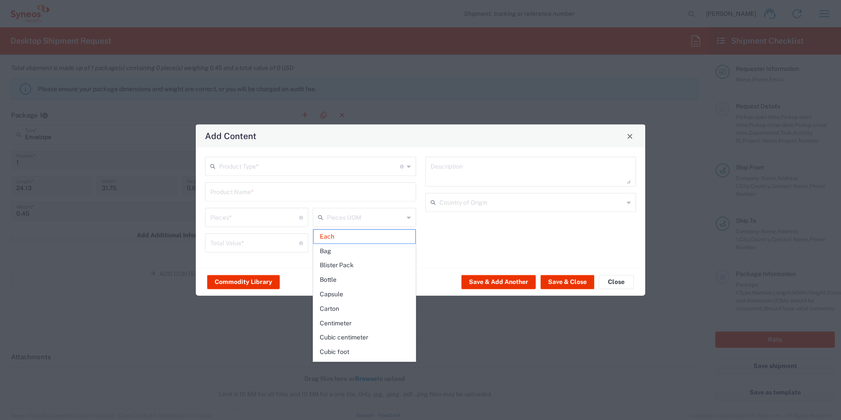
click at [412, 220] on div "Pieces UOM" at bounding box center [364, 217] width 103 height 19
click at [435, 233] on div "Description Country of Origin" at bounding box center [530, 208] width 220 height 102
type input "Each"
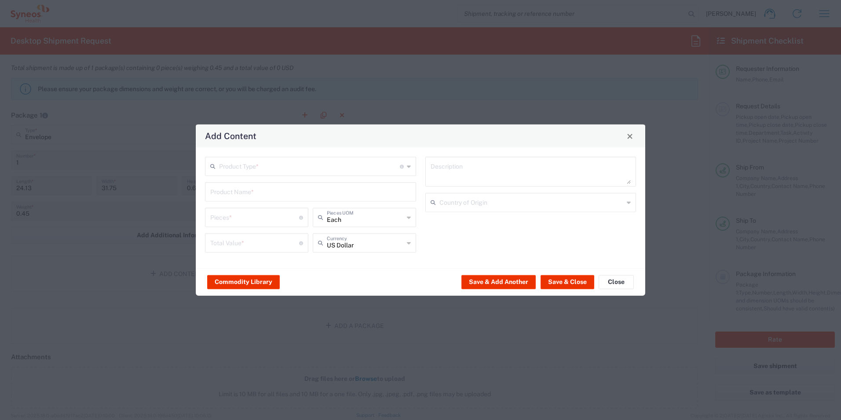
click at [407, 248] on icon at bounding box center [409, 243] width 4 height 14
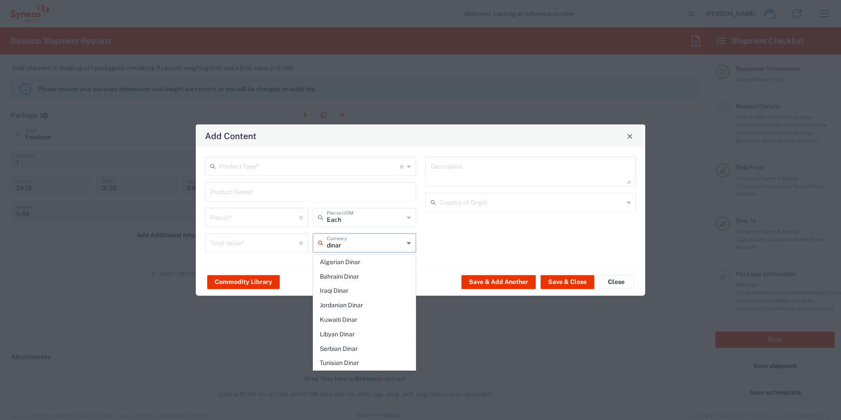
scroll to position [0, 0]
click at [358, 350] on span "Serbian Dinar" at bounding box center [365, 349] width 102 height 14
type input "Serbian Dinar"
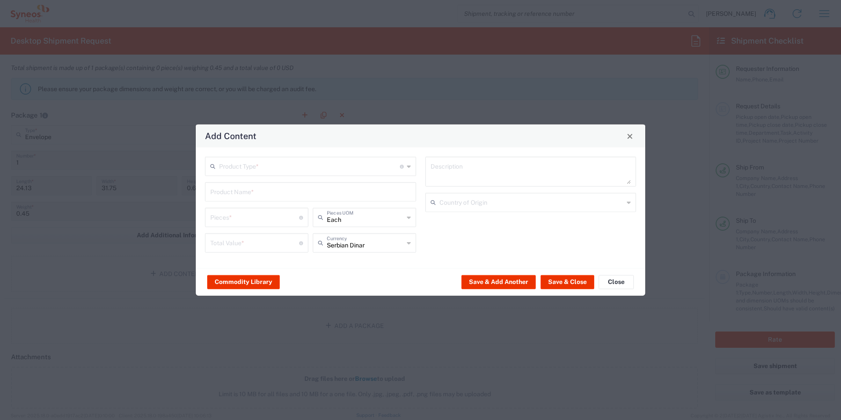
click at [270, 253] on div "Total Value * Total value of all the pieces" at bounding box center [257, 246] width 108 height 26
click at [268, 246] on input "number" at bounding box center [254, 241] width 89 height 15
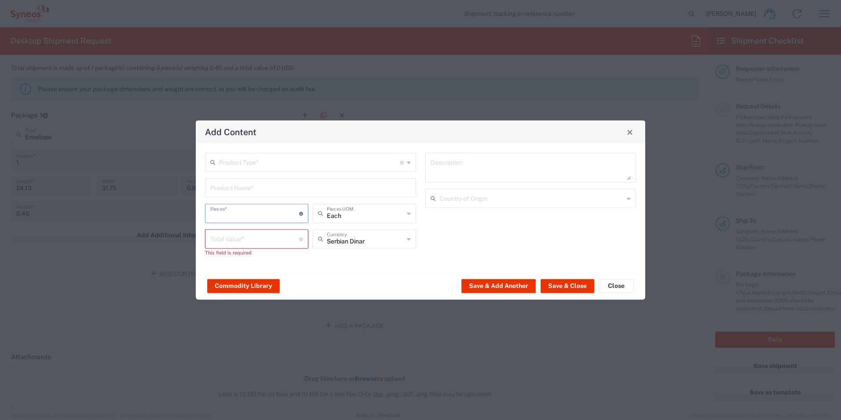
click at [251, 220] on div "Pieces * Number of pieces inside all the packages" at bounding box center [256, 213] width 103 height 19
click at [240, 236] on input "number" at bounding box center [254, 237] width 89 height 15
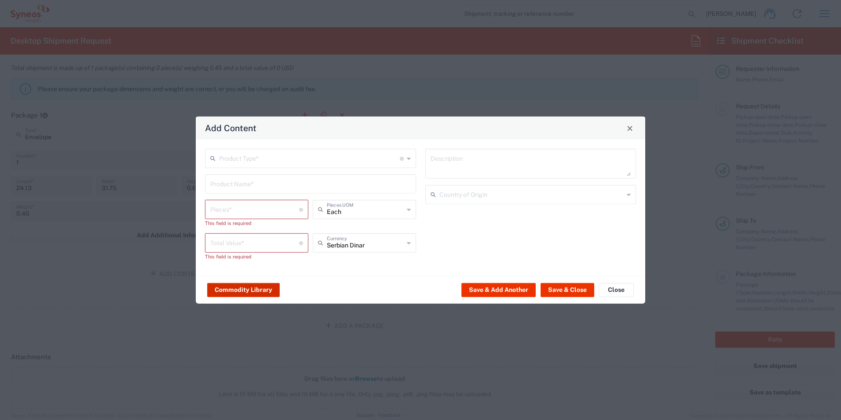
click at [263, 293] on button "Commodity Library" at bounding box center [243, 289] width 73 height 14
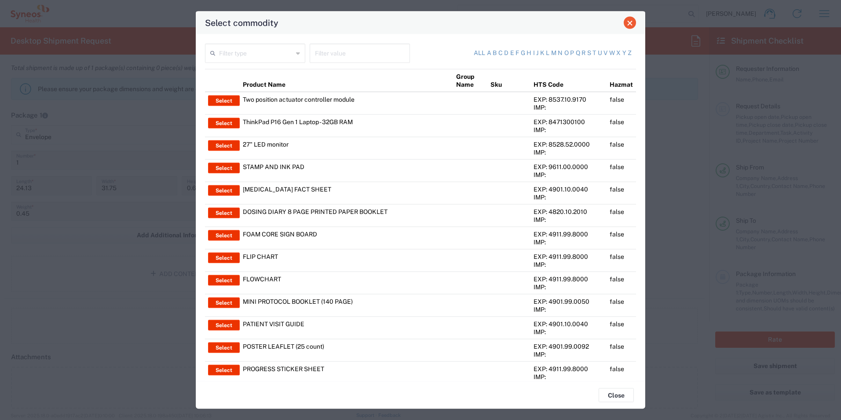
click at [633, 23] on button "Close" at bounding box center [630, 23] width 12 height 12
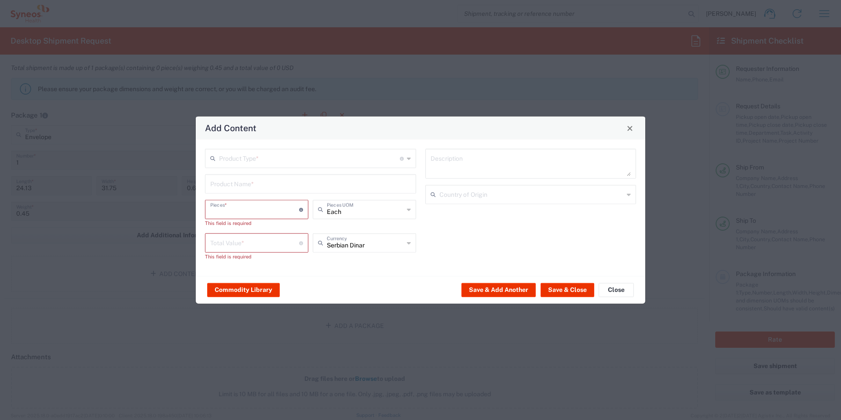
click at [253, 205] on input "number" at bounding box center [254, 208] width 89 height 15
click at [261, 183] on input "text" at bounding box center [310, 182] width 201 height 15
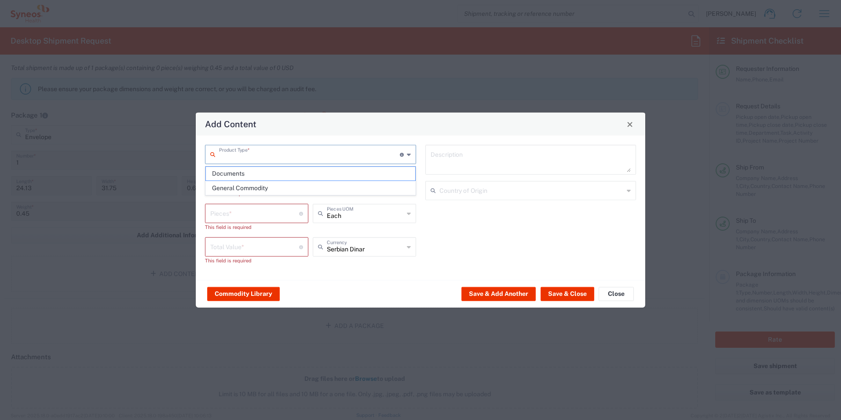
click at [251, 151] on input "text" at bounding box center [309, 153] width 181 height 15
click at [277, 171] on span "Documents" at bounding box center [310, 174] width 209 height 14
type input "Documents"
type input "1"
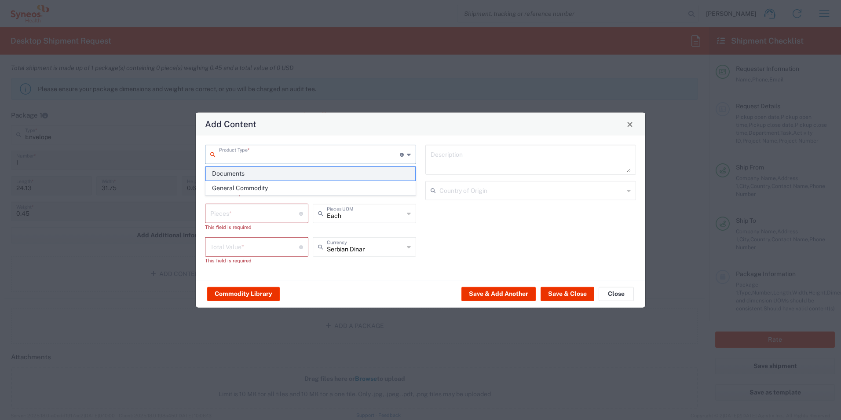
type input "1"
type textarea "Documents"
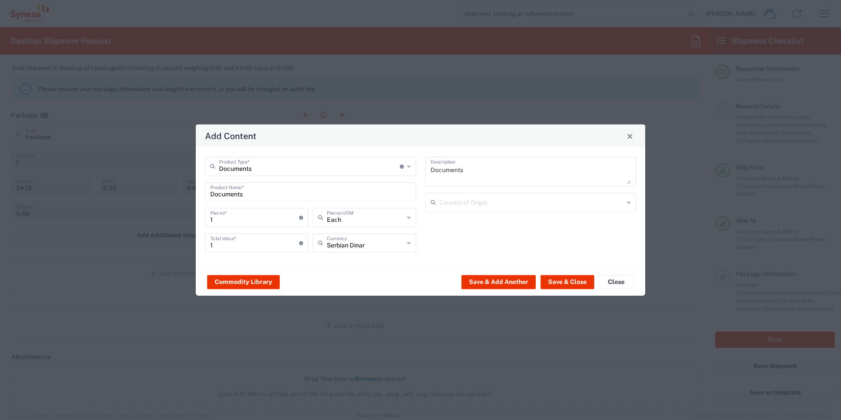
click at [224, 219] on input "1" at bounding box center [254, 216] width 89 height 15
click at [231, 246] on input "1" at bounding box center [254, 241] width 89 height 15
click at [233, 208] on div "1 Pieces * Number of pieces inside all the packages" at bounding box center [256, 217] width 103 height 19
type input "3"
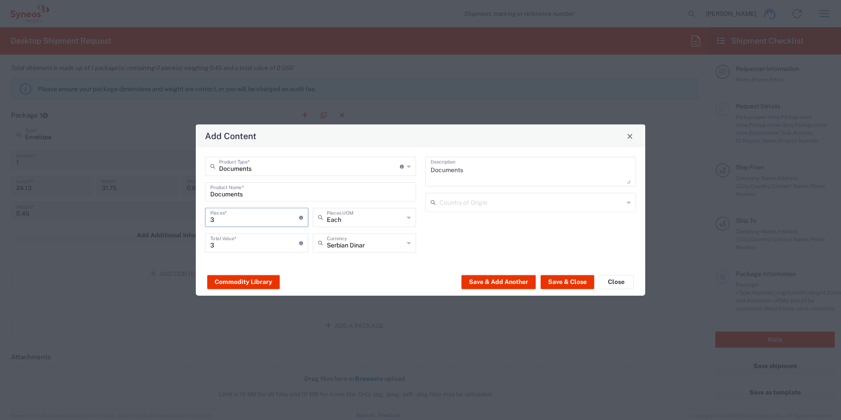
type input "3"
click at [460, 237] on div "Documents Description Country of Origin" at bounding box center [530, 208] width 220 height 102
click at [457, 198] on input "text" at bounding box center [531, 201] width 185 height 15
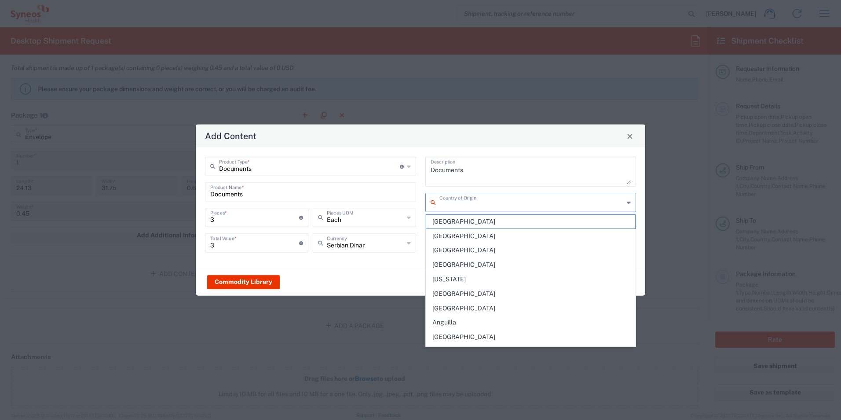
click at [357, 266] on div "Documents Product Type * Document: Paper document generated internally by Syneo…" at bounding box center [420, 207] width 449 height 120
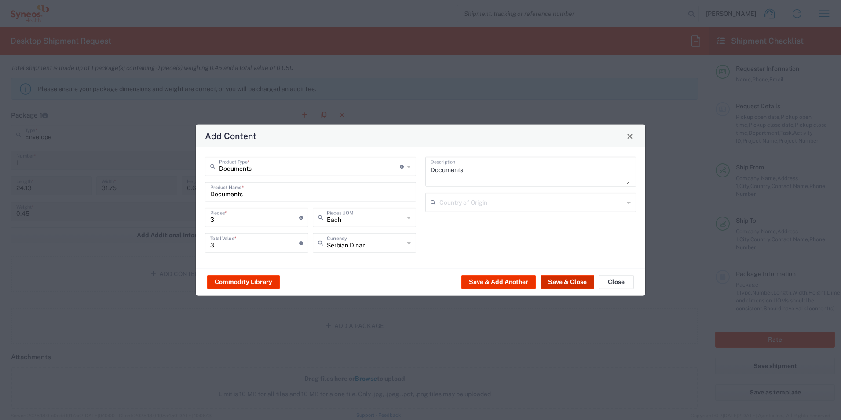
click at [557, 281] on button "Save & Close" at bounding box center [567, 281] width 54 height 14
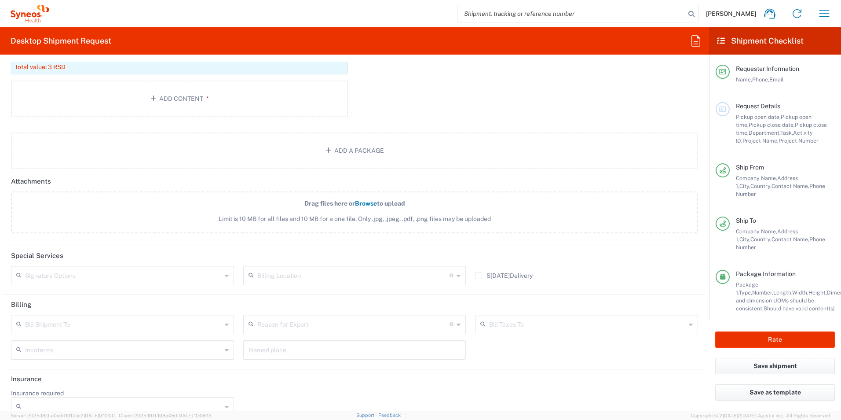
scroll to position [1034, 0]
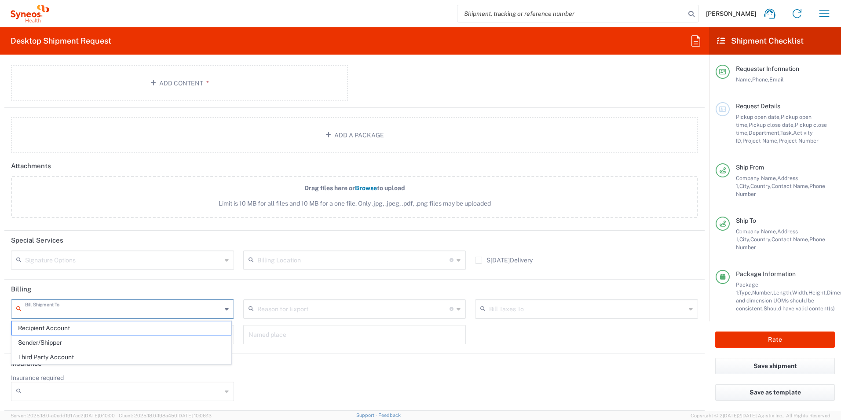
click at [109, 311] on input "text" at bounding box center [123, 307] width 197 height 15
click at [119, 345] on span "Sender/Shipper" at bounding box center [121, 343] width 219 height 14
click at [107, 331] on input "text" at bounding box center [123, 333] width 197 height 15
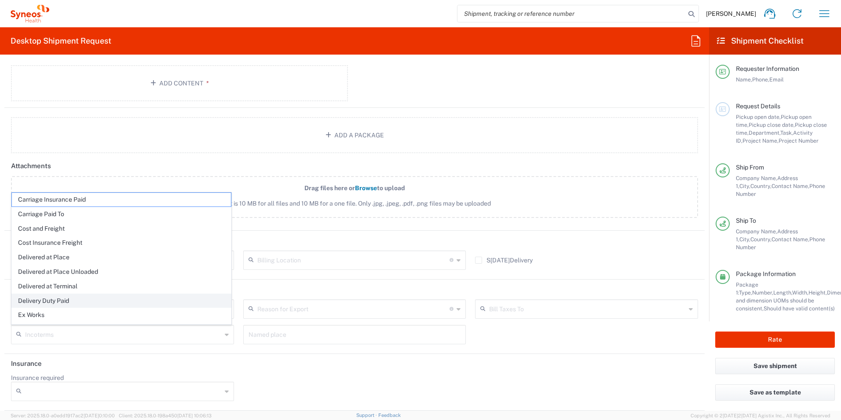
click at [110, 299] on span "Delivery Duty Paid" at bounding box center [121, 301] width 219 height 14
type input "Sender/Shipper"
type input "Delivery Duty Paid"
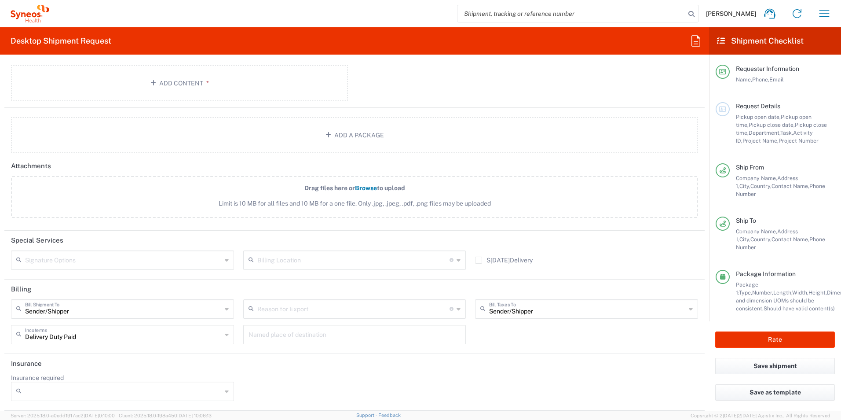
click at [772, 112] on div "Request Details Pickup open date, Pickup open time, Pickup close date, Pickup c…" at bounding box center [782, 123] width 105 height 43
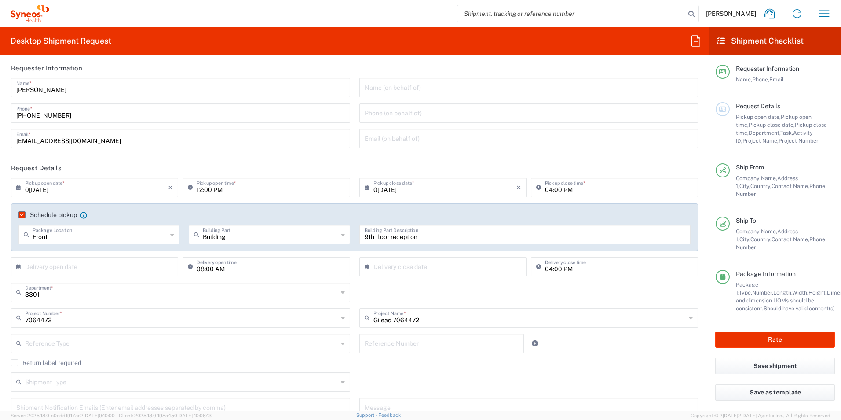
scroll to position [0, 0]
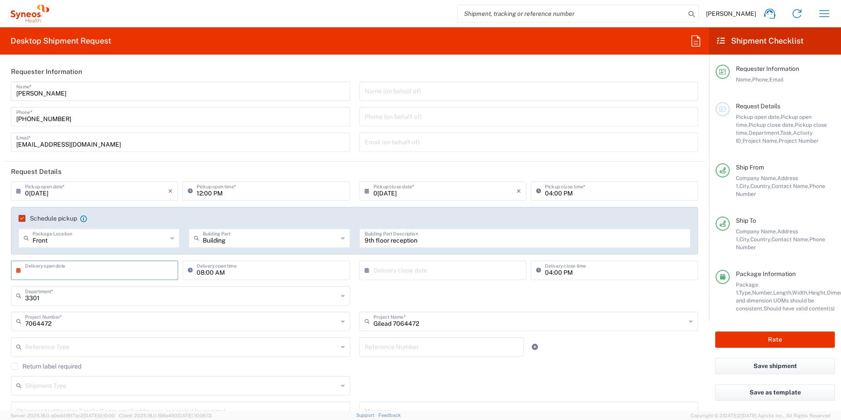
click at [99, 270] on input "text" at bounding box center [96, 269] width 143 height 15
click at [534, 212] on div "Schedule pickup When scheduling a pickup please be sure to meet the following c…" at bounding box center [354, 230] width 687 height 47
click at [82, 270] on input "text" at bounding box center [96, 269] width 143 height 15
click at [72, 324] on span "8" at bounding box center [70, 324] width 13 height 12
type input "09/08/2025"
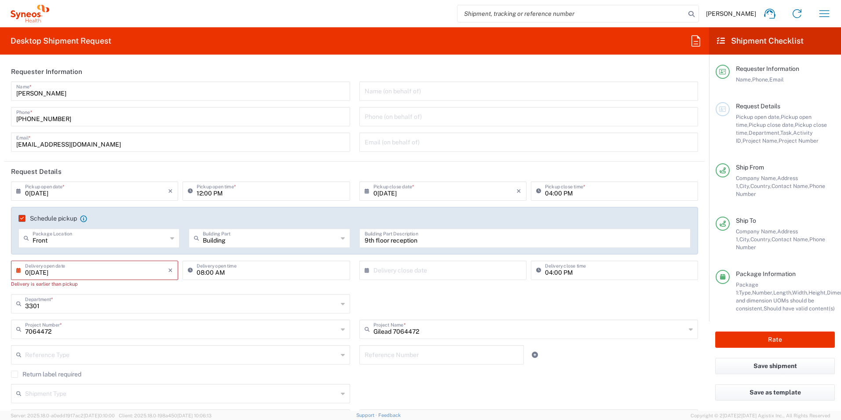
click at [113, 273] on input "09/08/2025" at bounding box center [96, 269] width 143 height 15
click at [277, 253] on div "Building Building Part Apartment Building Department Floor Room Suite" at bounding box center [269, 241] width 170 height 26
click at [45, 270] on input "09/08/2025" at bounding box center [96, 269] width 143 height 15
click at [75, 267] on input "09/08/2025" at bounding box center [96, 269] width 143 height 15
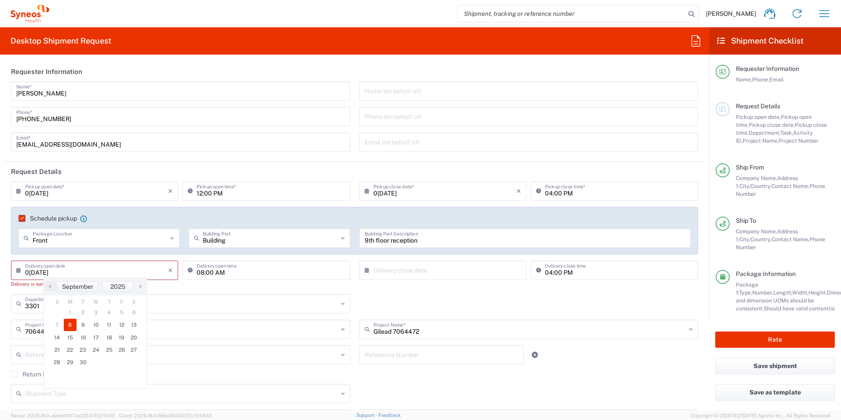
drag, startPoint x: 75, startPoint y: 267, endPoint x: 77, endPoint y: 272, distance: 5.5
click at [77, 272] on input "09/08/2025" at bounding box center [96, 269] width 143 height 15
click at [78, 273] on input "09/08/2025" at bounding box center [96, 269] width 143 height 15
click at [52, 274] on input "09/08/2025" at bounding box center [96, 269] width 143 height 15
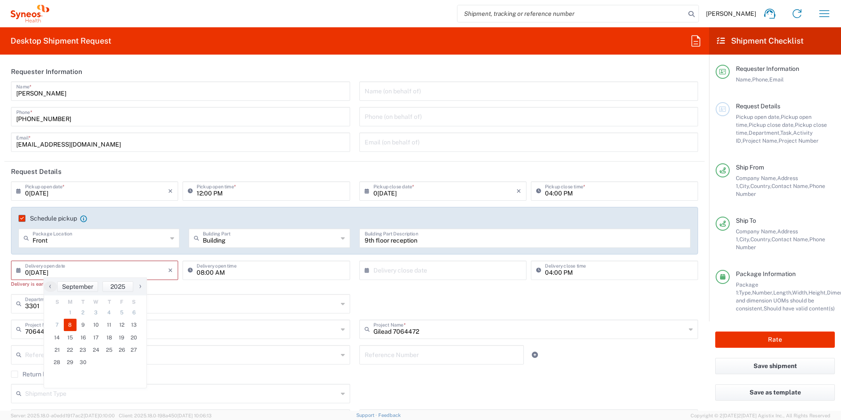
click at [73, 325] on span "8" at bounding box center [70, 324] width 13 height 12
click at [241, 251] on div "Building Building Part Apartment Building Department Floor Room Suite" at bounding box center [269, 241] width 170 height 26
click at [170, 268] on icon "×" at bounding box center [170, 270] width 5 height 14
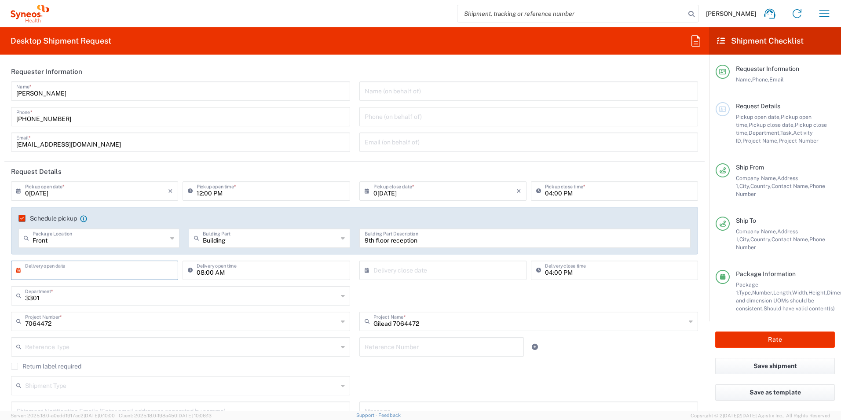
click at [229, 271] on input "08:00 AM" at bounding box center [271, 269] width 148 height 15
click at [489, 252] on div "9th floor reception Building Part Description" at bounding box center [524, 241] width 341 height 26
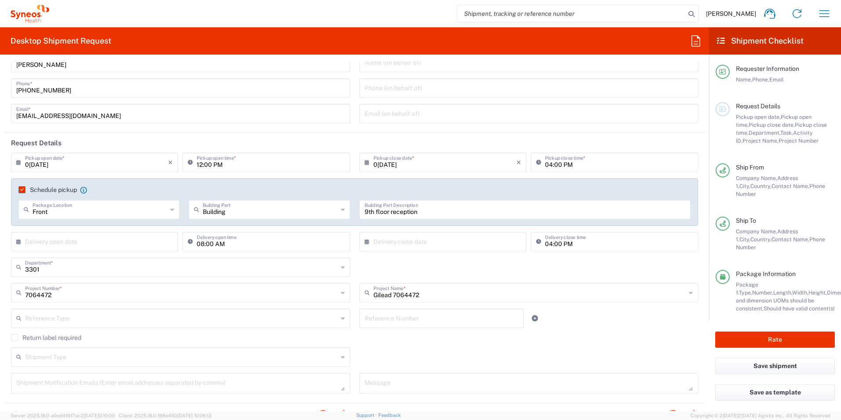
scroll to position [22, 0]
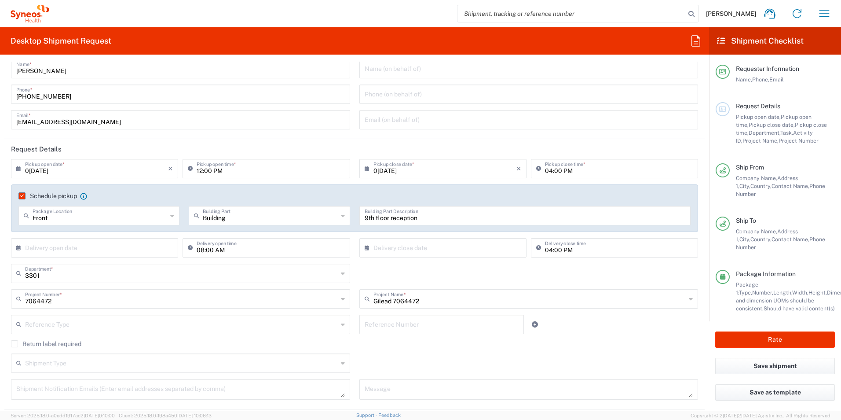
click at [432, 358] on div "Shipment Type Batch Regular" at bounding box center [355, 366] width 696 height 26
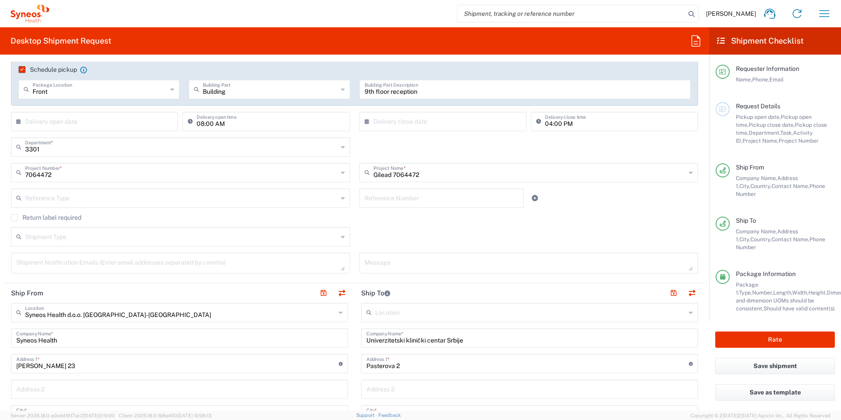
scroll to position [308, 0]
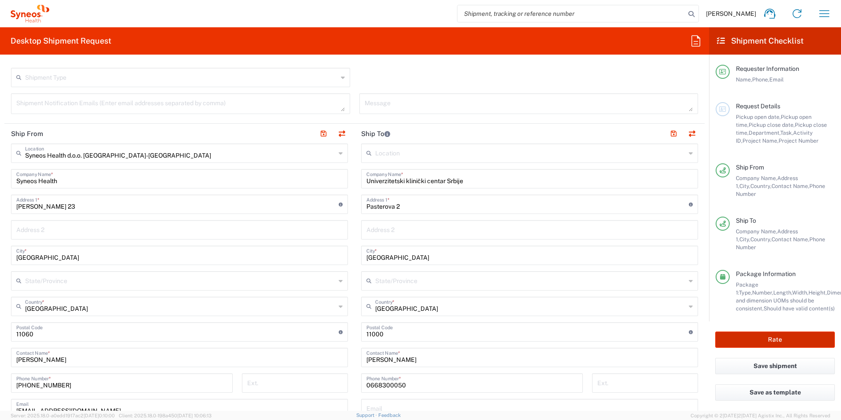
click at [792, 331] on button "Rate" at bounding box center [775, 339] width 120 height 16
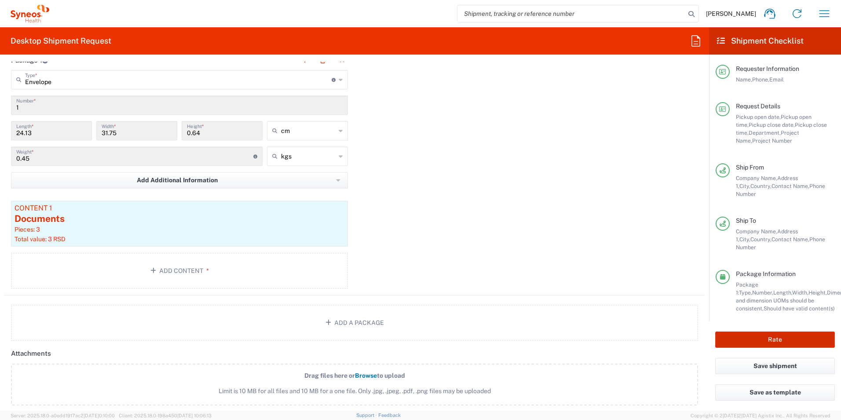
scroll to position [1034, 0]
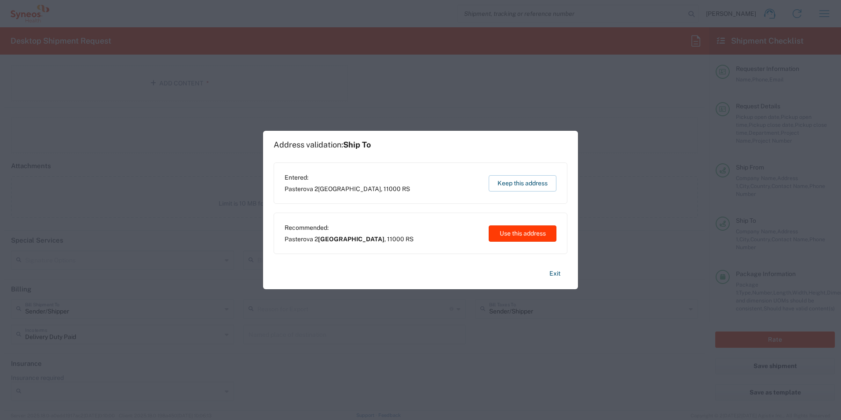
click at [523, 237] on button "Use this address" at bounding box center [523, 233] width 68 height 16
type input "Beograd"
type input "Serbia"
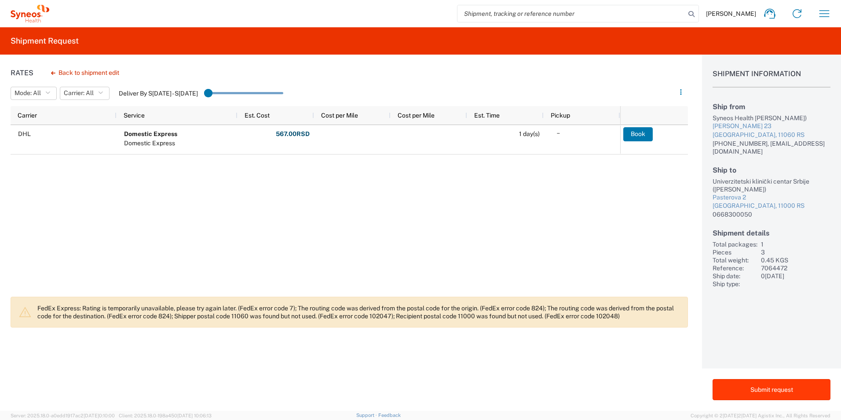
click at [743, 389] on button "Submit request" at bounding box center [771, 389] width 118 height 21
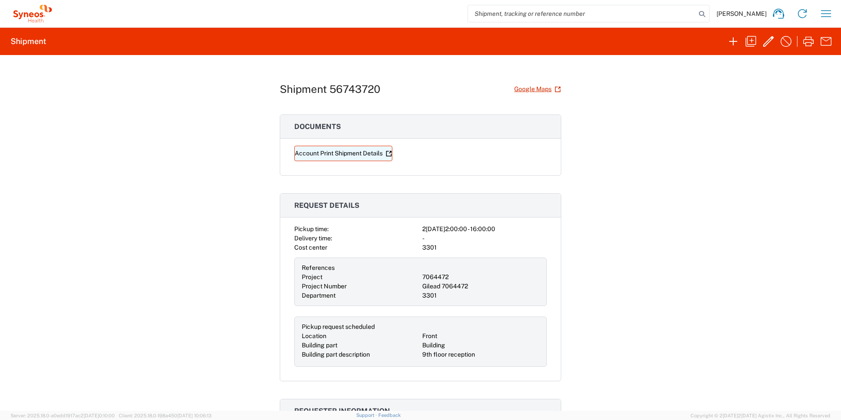
click at [344, 154] on link "Account Print Shipment Details" at bounding box center [343, 153] width 98 height 15
click at [341, 154] on link "Account Print Shipment Details" at bounding box center [343, 153] width 98 height 15
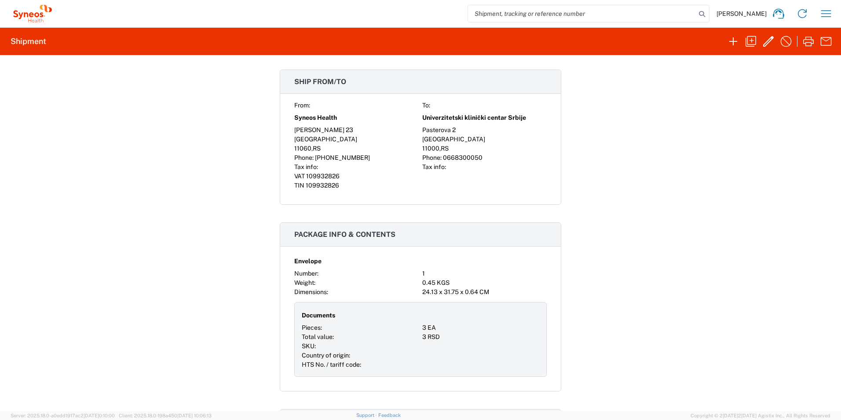
scroll to position [712, 0]
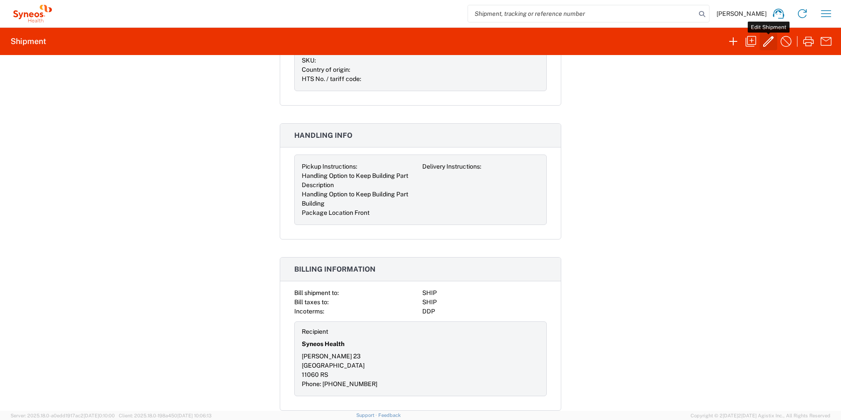
click at [763, 42] on icon "button" at bounding box center [768, 41] width 14 height 14
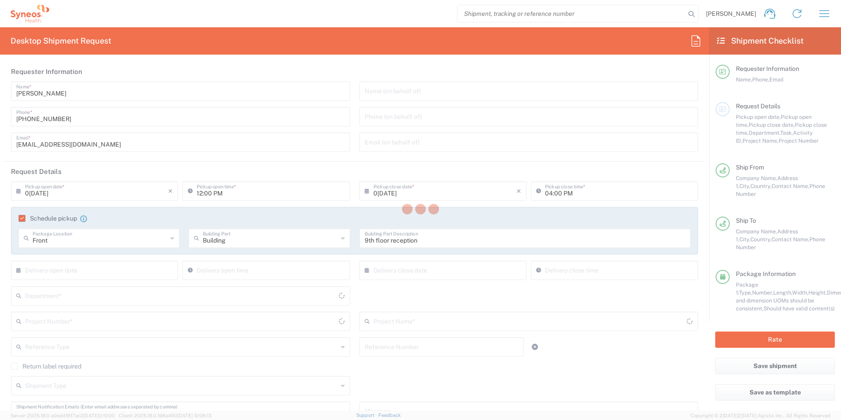
type input "7064472"
type input "Gilead 7064472"
type input "Envelope"
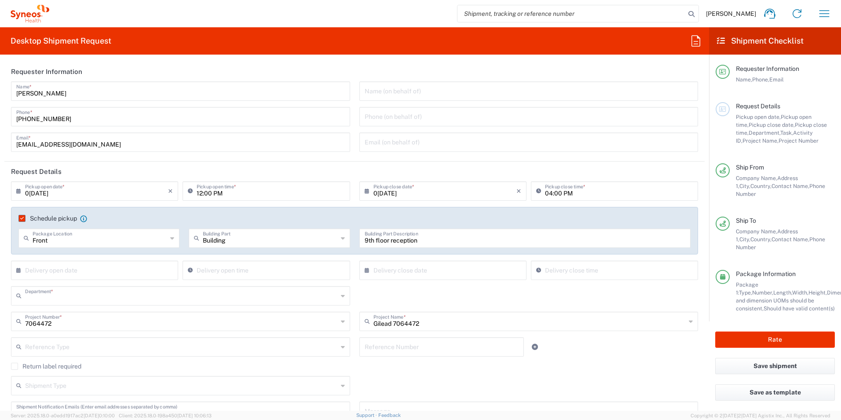
type input "3301"
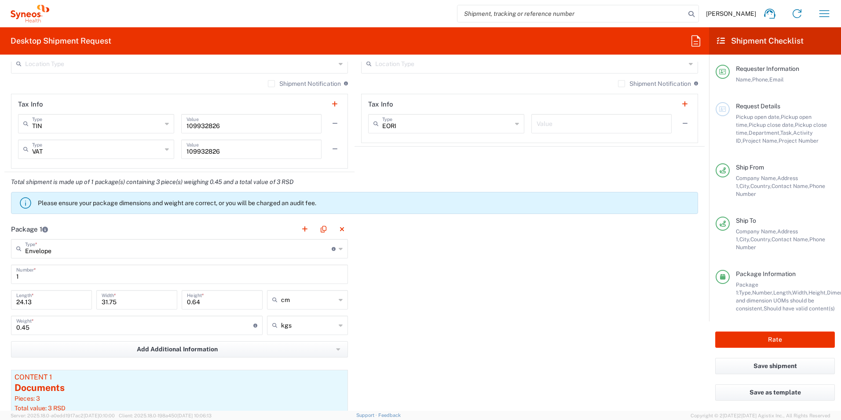
scroll to position [792, 0]
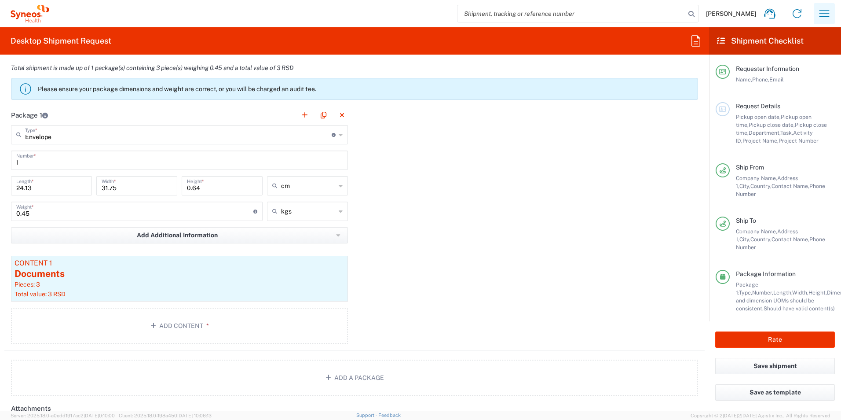
click at [815, 17] on button "button" at bounding box center [824, 13] width 21 height 21
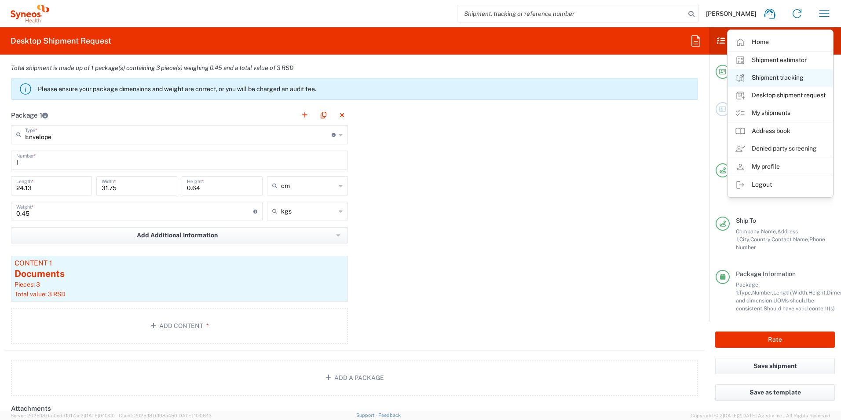
click at [788, 78] on link "Shipment tracking" at bounding box center [780, 78] width 105 height 18
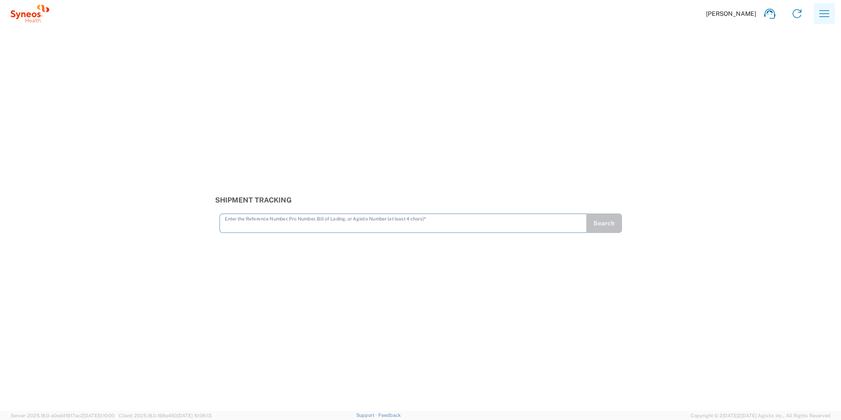
click at [826, 11] on icon "button" at bounding box center [824, 13] width 10 height 7
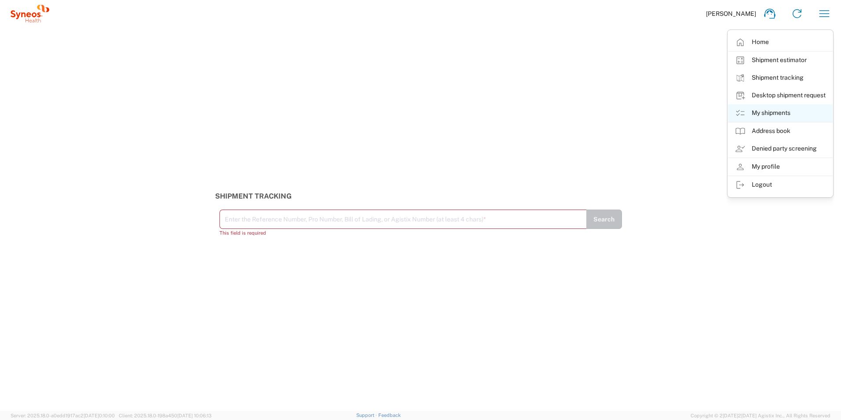
click at [792, 108] on link "My shipments" at bounding box center [780, 113] width 105 height 18
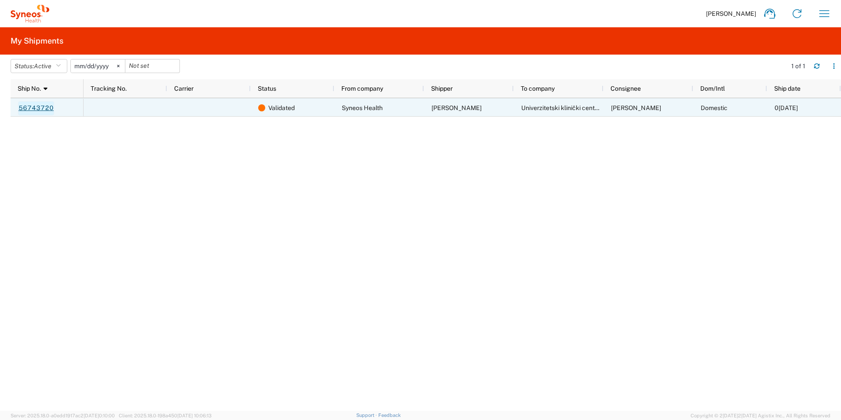
click at [44, 108] on link "56743720" at bounding box center [36, 108] width 36 height 14
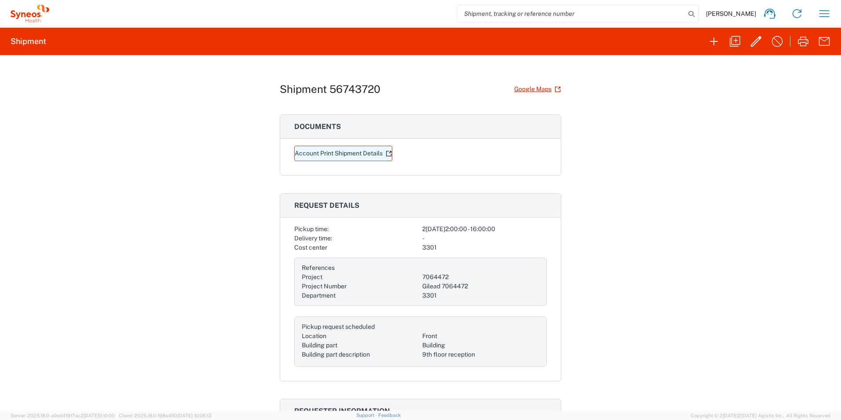
click at [339, 151] on link "Account Print Shipment Details" at bounding box center [343, 153] width 98 height 15
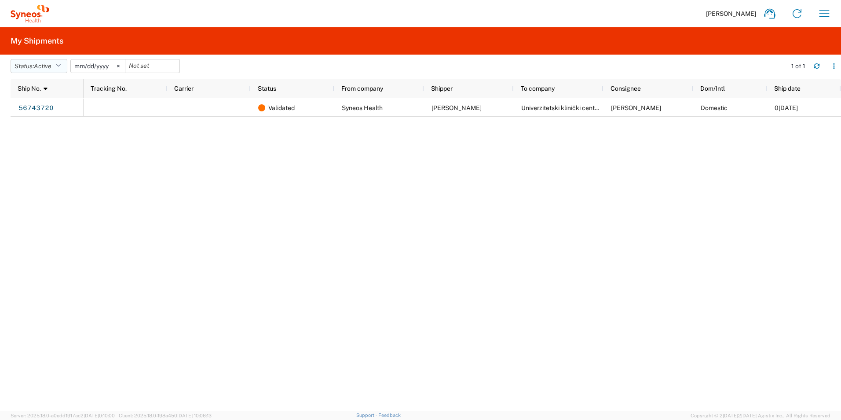
click at [58, 60] on button "Status: Active" at bounding box center [39, 66] width 57 height 14
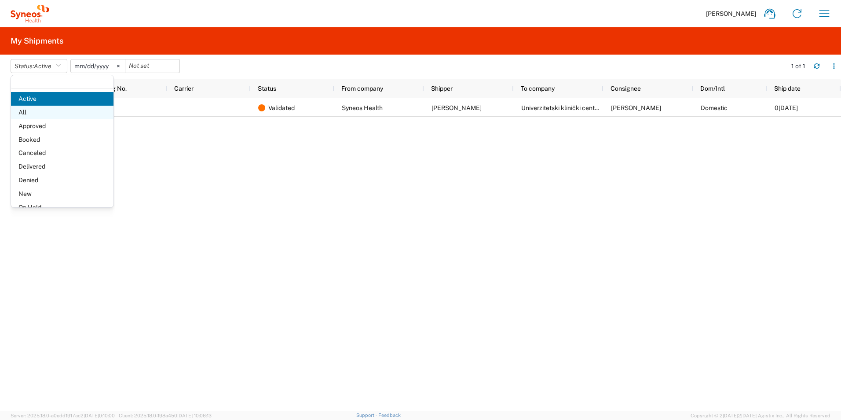
click at [34, 108] on span "All" at bounding box center [62, 113] width 102 height 14
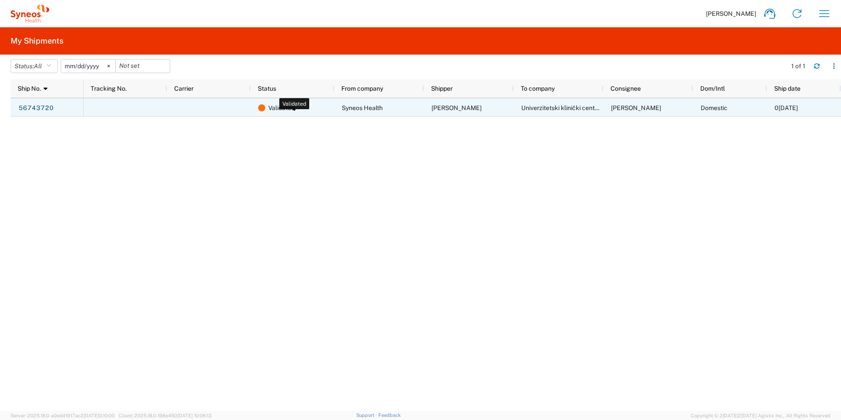
click at [288, 109] on span "Validated" at bounding box center [281, 108] width 26 height 18
click at [342, 110] on span "Syneos Health" at bounding box center [362, 107] width 41 height 7
click at [296, 103] on div "Validated" at bounding box center [294, 108] width 72 height 18
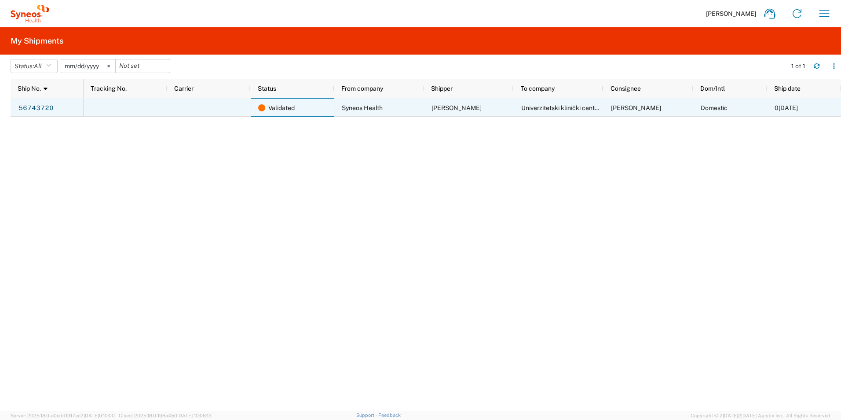
click at [214, 109] on div at bounding box center [209, 107] width 84 height 18
click at [62, 106] on div "56743720" at bounding box center [47, 107] width 73 height 18
click at [39, 106] on link "56743720" at bounding box center [36, 108] width 36 height 14
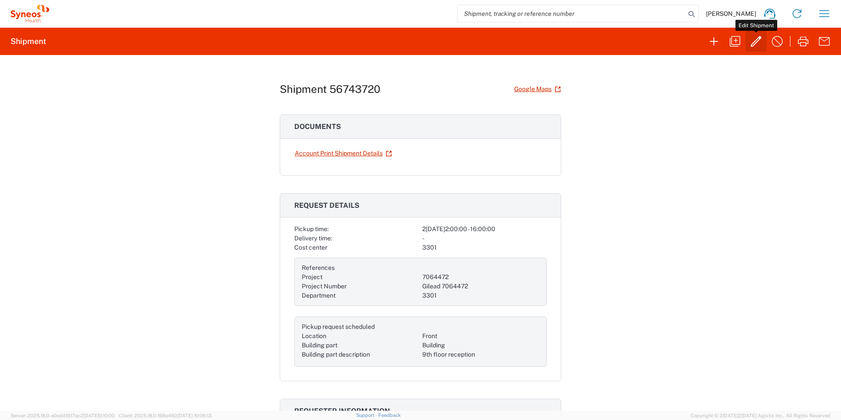
click at [758, 35] on icon "button" at bounding box center [756, 41] width 14 height 14
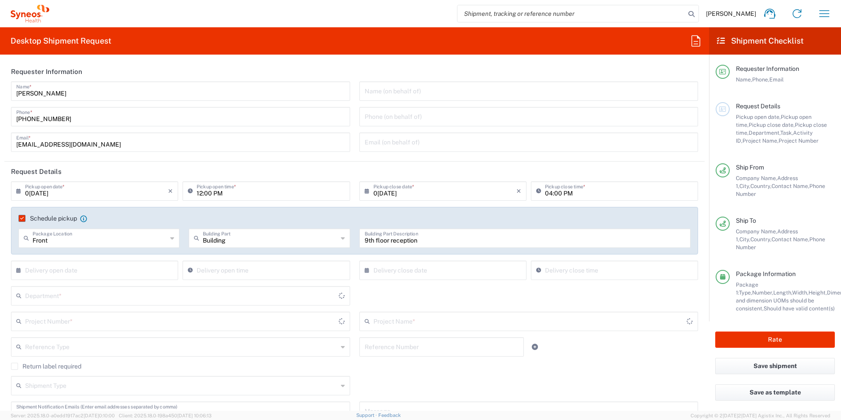
type input "Gilead 7064472"
type input "Envelope"
type input "3301"
type input "7064472"
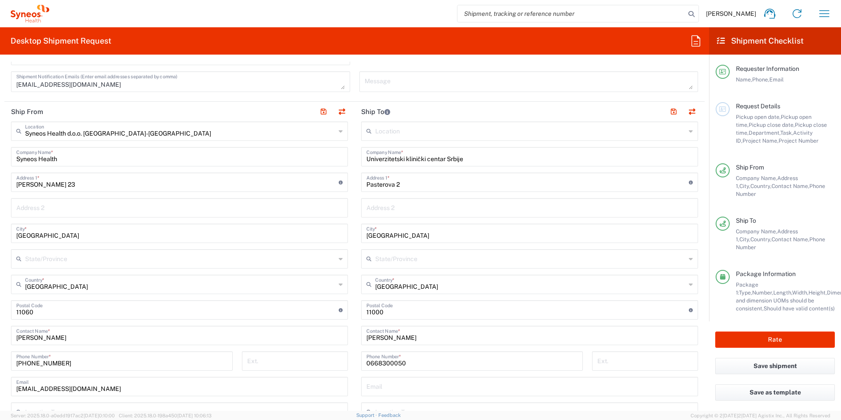
scroll to position [330, 0]
drag, startPoint x: 366, startPoint y: 362, endPoint x: 360, endPoint y: 359, distance: 6.9
click at [361, 359] on div "0668300050 Phone Number *" at bounding box center [472, 359] width 222 height 19
type input "+381668300050"
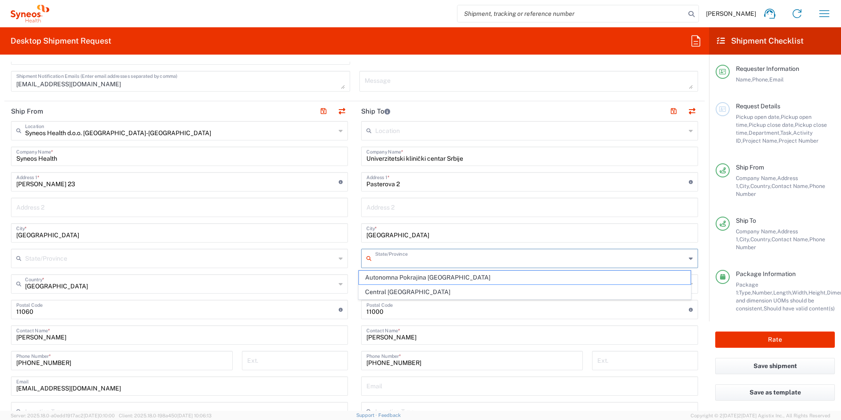
click at [405, 262] on input "text" at bounding box center [530, 257] width 310 height 15
click at [695, 250] on main "Location Addison Whitney LLC-Morrisvile NC US Barcelona-Syneos Health BioSector…" at bounding box center [529, 305] width 350 height 369
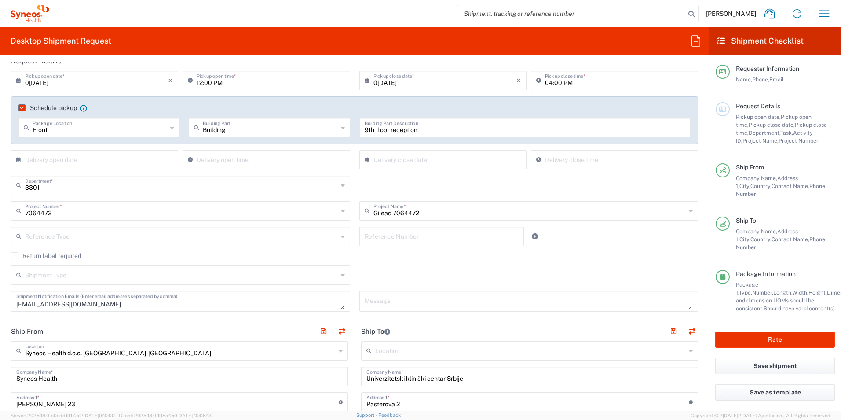
scroll to position [66, 0]
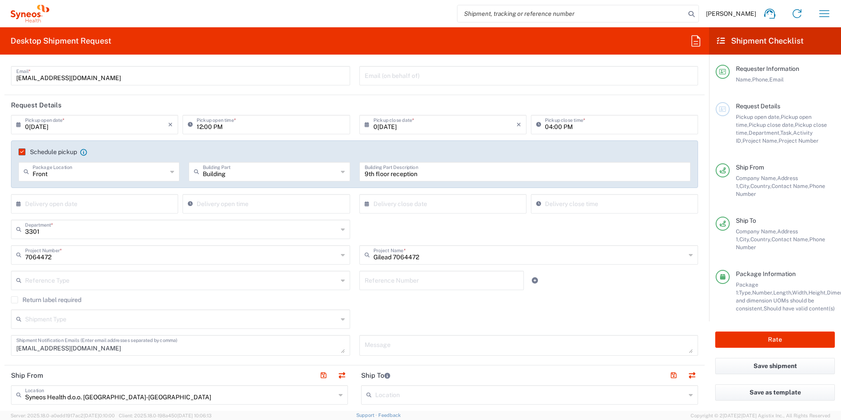
click at [142, 202] on input "text" at bounding box center [96, 202] width 143 height 15
click at [84, 190] on div "Schedule pickup When scheduling a pickup please be sure to meet the following c…" at bounding box center [355, 167] width 696 height 54
click at [86, 214] on div "× Delivery open date Cancel Apply" at bounding box center [95, 207] width 172 height 26
click at [155, 204] on input "text" at bounding box center [96, 202] width 143 height 15
click at [95, 255] on span "10" at bounding box center [96, 258] width 13 height 12
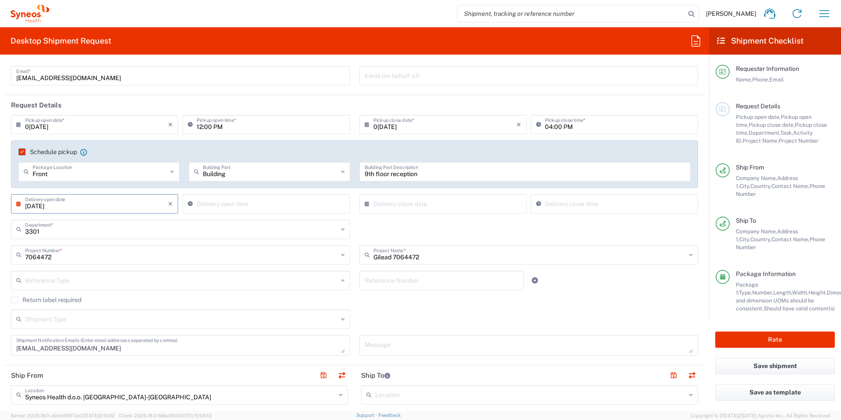
click at [121, 207] on input "09/10/2025" at bounding box center [96, 202] width 143 height 15
click at [75, 257] on span "8" at bounding box center [70, 258] width 13 height 12
click at [142, 206] on input "09/08/2025" at bounding box center [96, 202] width 143 height 15
click at [84, 256] on span "9" at bounding box center [83, 258] width 13 height 12
type input "09/09/2025"
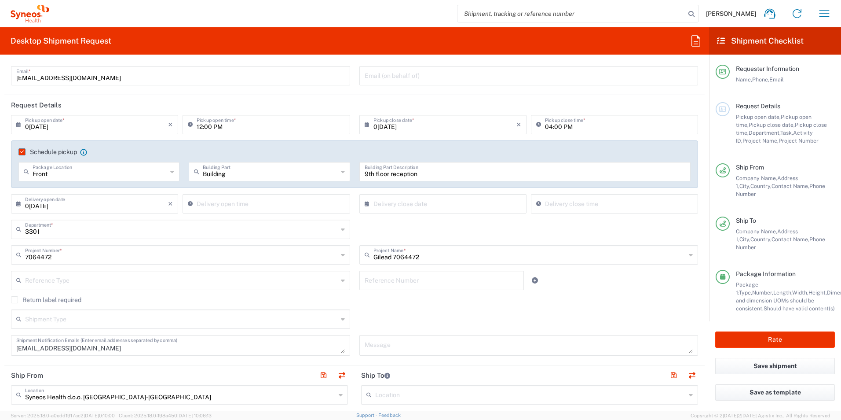
click at [452, 208] on input "text" at bounding box center [444, 202] width 143 height 15
click at [439, 260] on span "10" at bounding box center [440, 258] width 13 height 12
type input "09/10/2025"
type input "12:08 PM"
click at [212, 208] on input "12:08 PM" at bounding box center [271, 202] width 148 height 15
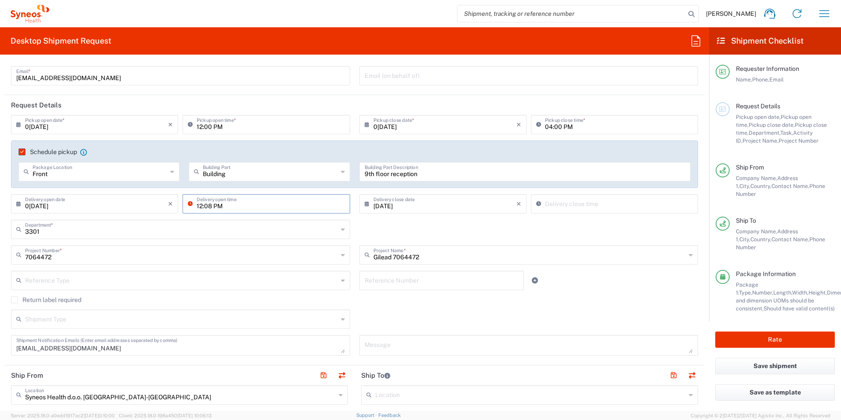
click at [236, 218] on div "12:08 PM Delivery open time" at bounding box center [266, 207] width 172 height 26
type input "12:08 PM"
click at [607, 208] on input "12:08 PM" at bounding box center [619, 202] width 148 height 15
click at [612, 230] on div "3301 Department * 3301 3000 3100 3109 3110 3111 3112 3125 3130 3135 3136 3150 3…" at bounding box center [355, 232] width 696 height 26
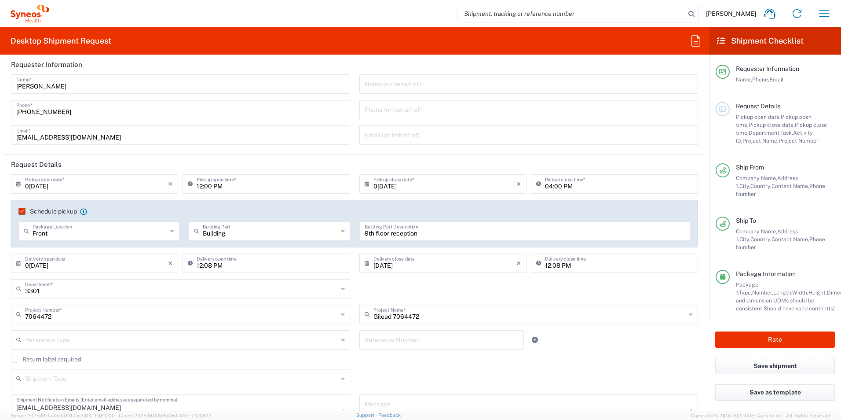
scroll to position [0, 0]
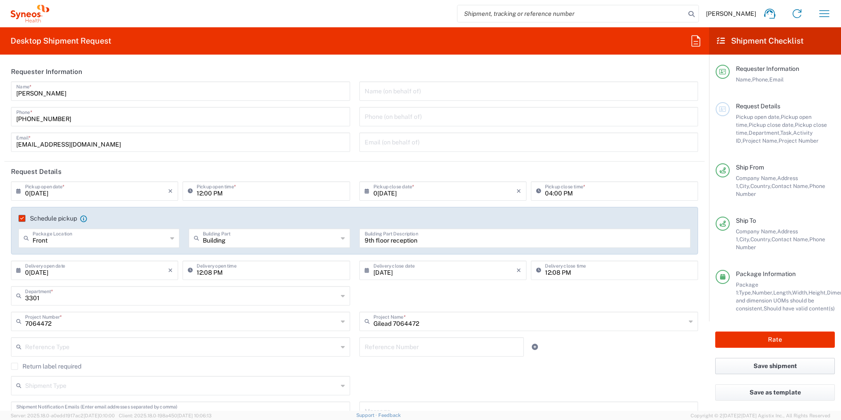
click at [786, 358] on button "Save shipment" at bounding box center [775, 366] width 120 height 16
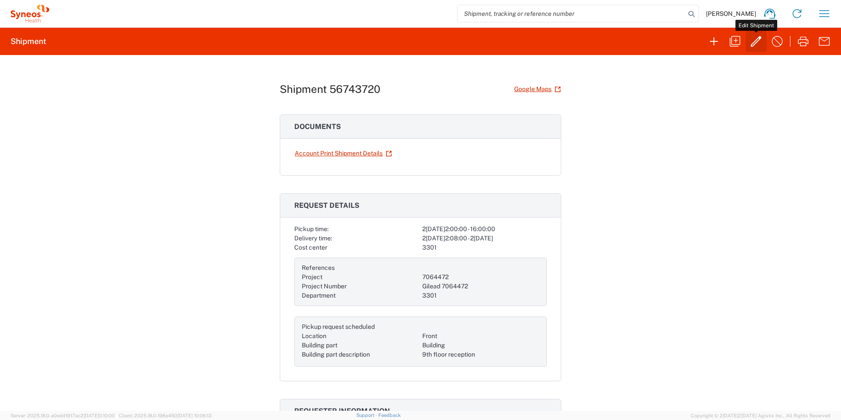
click at [759, 38] on icon "button" at bounding box center [756, 41] width 11 height 11
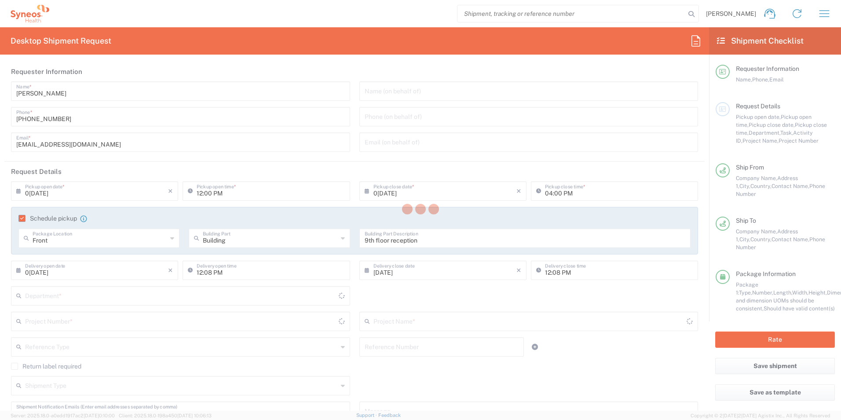
type input "3301"
type input "7064472"
type input "Envelope"
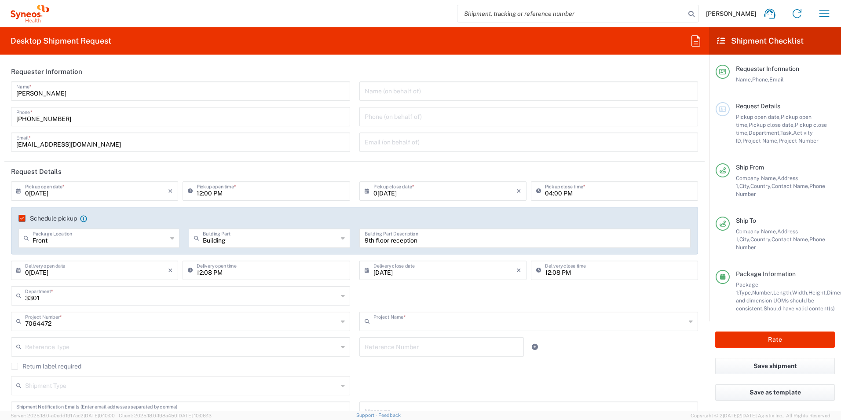
type input "Gilead 7064472"
click at [765, 331] on button "Rate" at bounding box center [775, 339] width 120 height 16
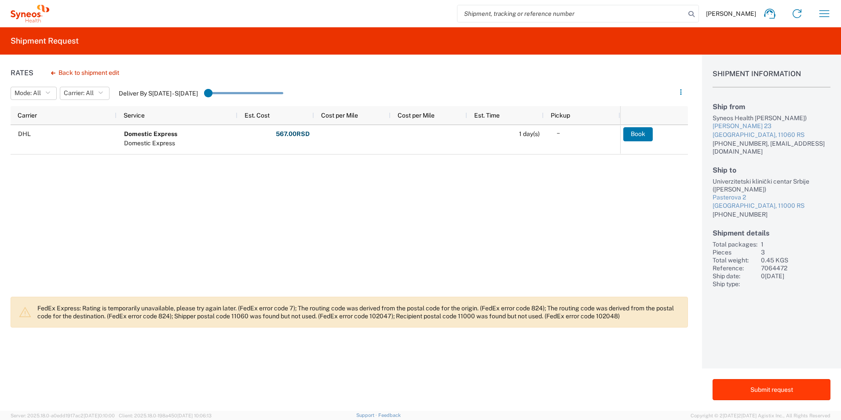
click at [774, 391] on button "Submit request" at bounding box center [771, 389] width 118 height 21
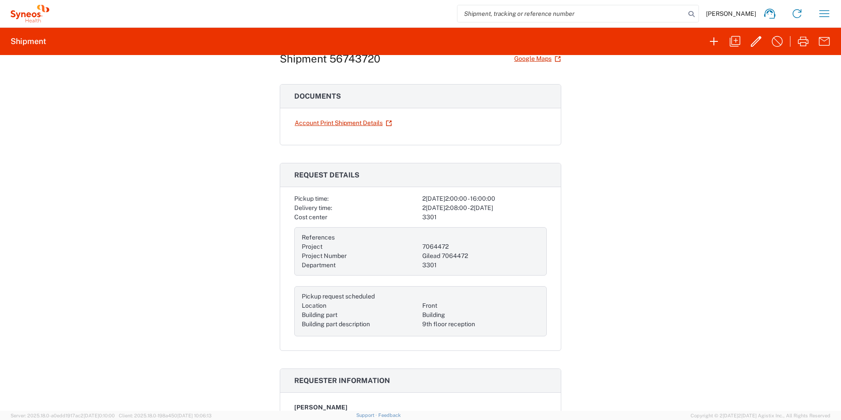
scroll to position [44, 0]
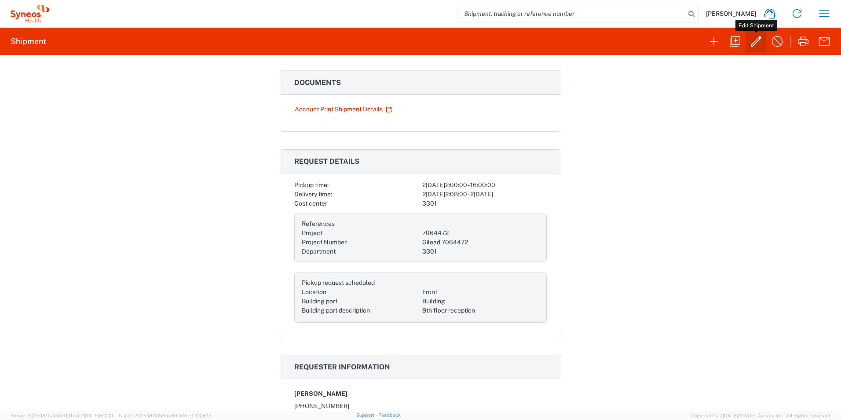
click at [752, 47] on icon "button" at bounding box center [756, 41] width 11 height 11
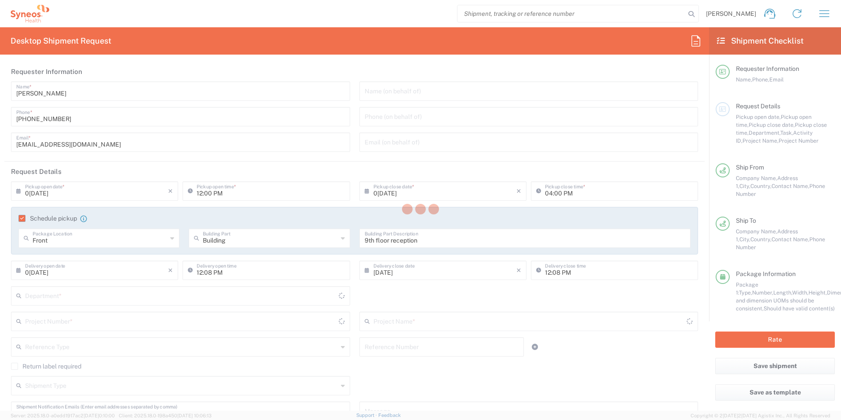
type input "7064472"
type input "3301"
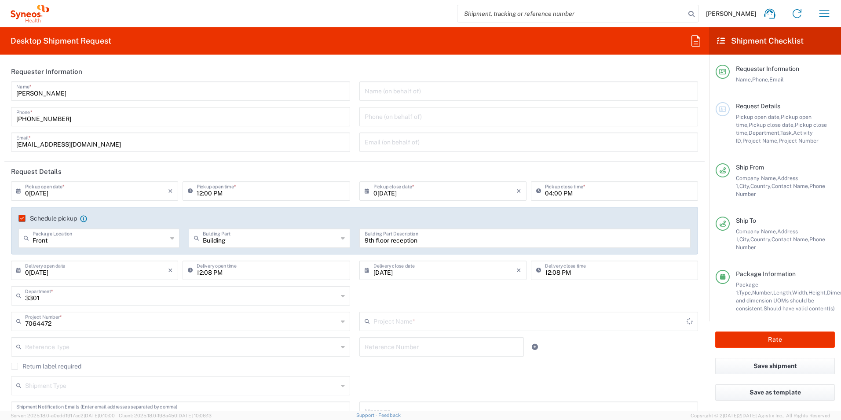
type input "Envelope"
type input "Gilead 7064472"
click at [770, 338] on button "Rate" at bounding box center [775, 339] width 120 height 16
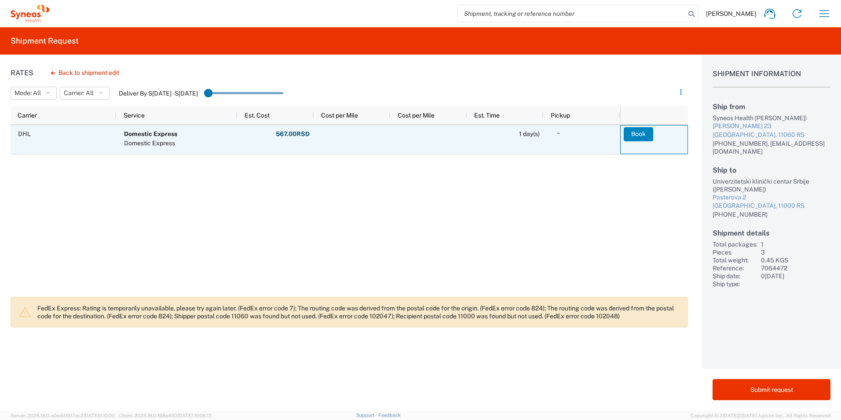
click at [635, 133] on button "Book" at bounding box center [638, 134] width 29 height 14
